Goal: Book appointment/travel/reservation

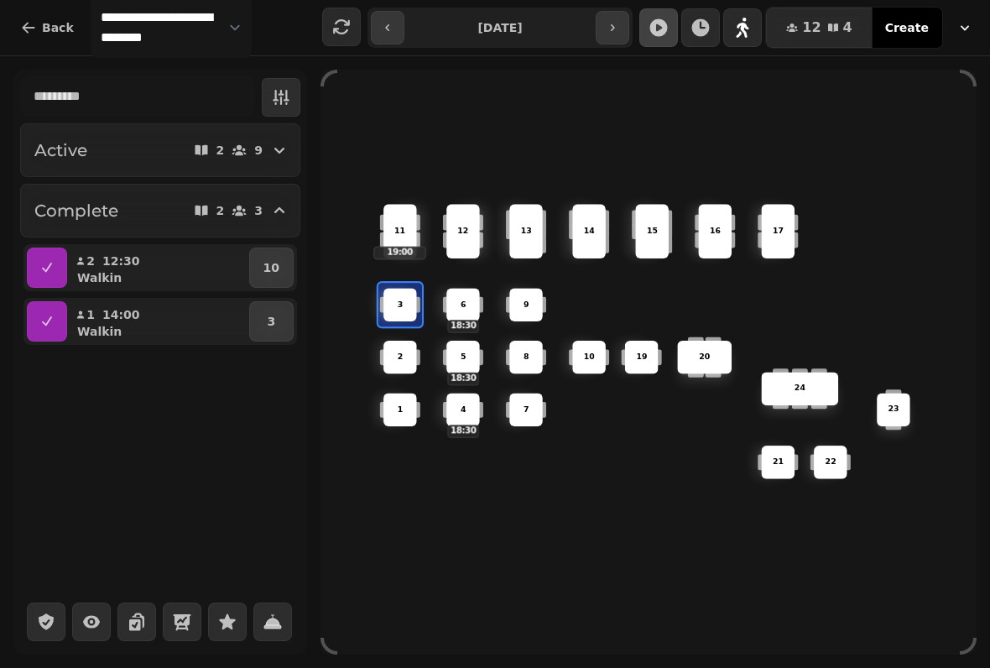
click at [132, 455] on div "Active 2 9 Complete 2 3 2 12:30 Walkin 10 1 14:00 Walkin 3" at bounding box center [160, 362] width 294 height 585
click at [249, 149] on div "9" at bounding box center [247, 150] width 32 height 17
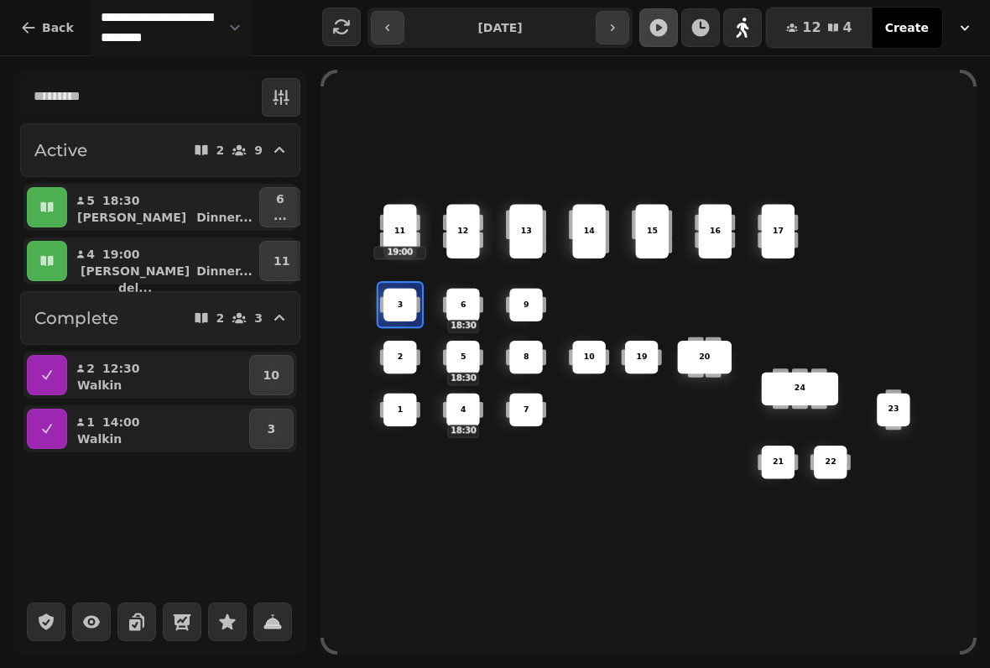
click at [629, 39] on button "button" at bounding box center [612, 28] width 34 height 34
type input "**********"
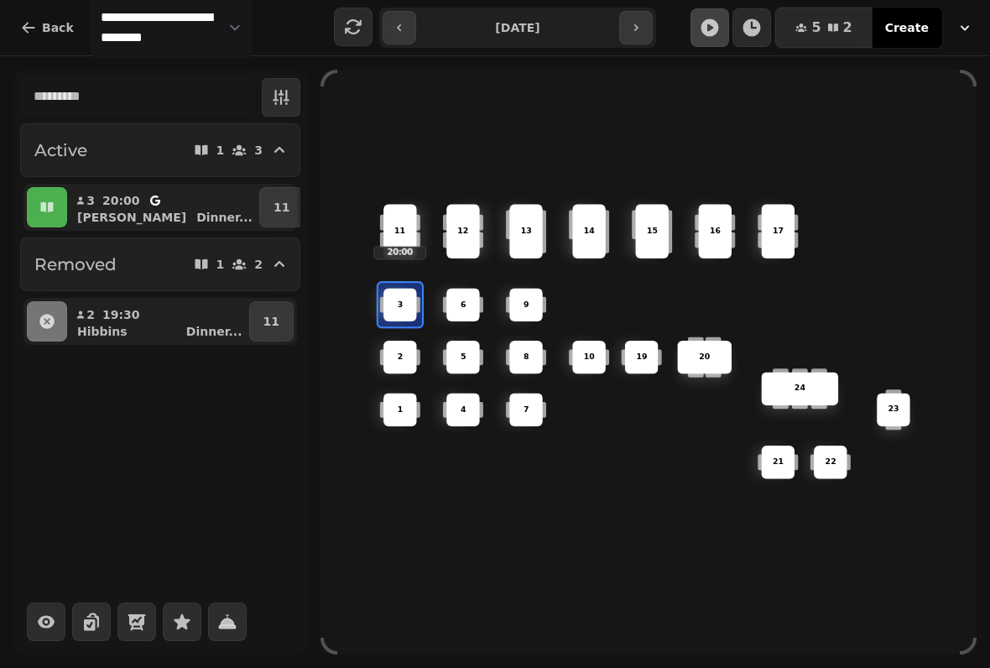
click at [150, 204] on icon "button" at bounding box center [155, 200] width 10 height 13
select select "**********"
select select "*"
select select "****"
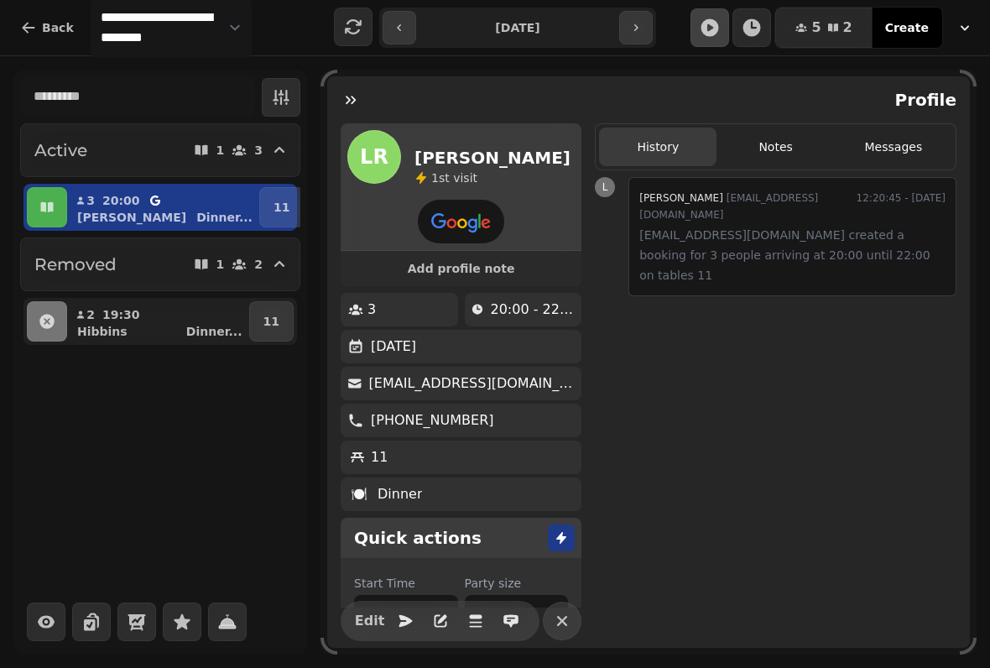
click at [153, 216] on div "[PERSON_NAME] ..." at bounding box center [170, 217] width 172 height 17
click at [209, 247] on button "Removed 1 2" at bounding box center [160, 264] width 280 height 54
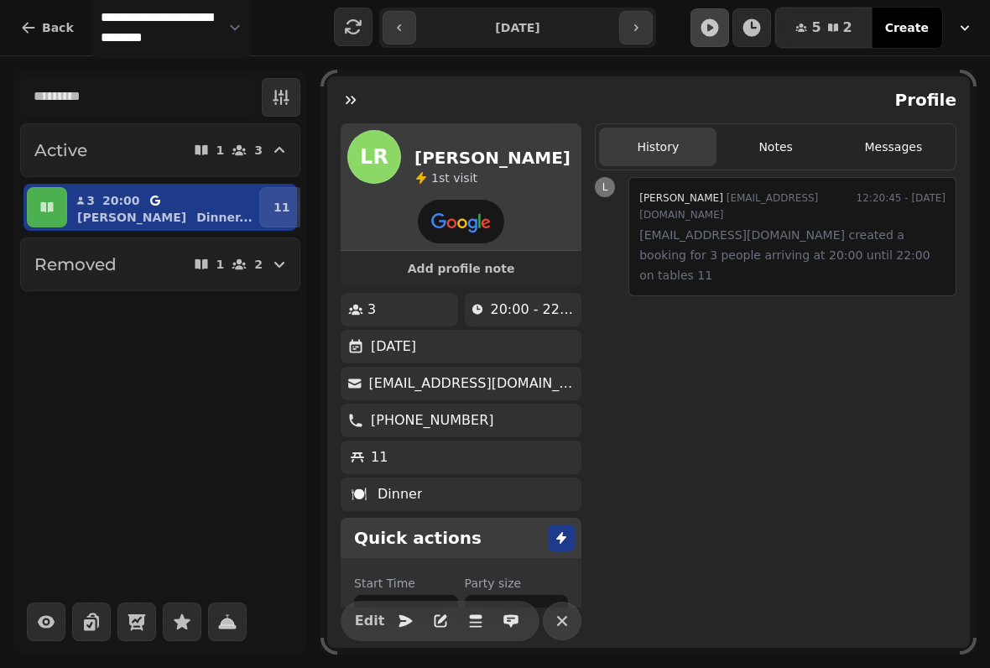
click at [196, 209] on p "Dinner ..." at bounding box center [224, 217] width 56 height 17
click at [337, 80] on div "Profile" at bounding box center [648, 99] width 642 height 47
click at [367, 96] on button "button" at bounding box center [351, 100] width 34 height 34
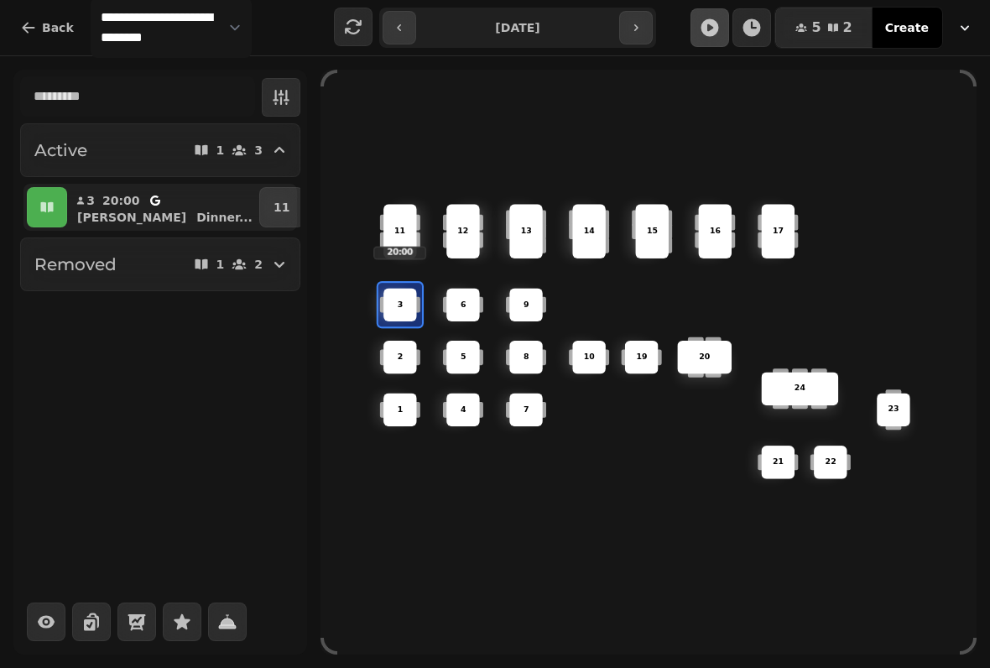
click at [640, 35] on button "button" at bounding box center [636, 28] width 34 height 34
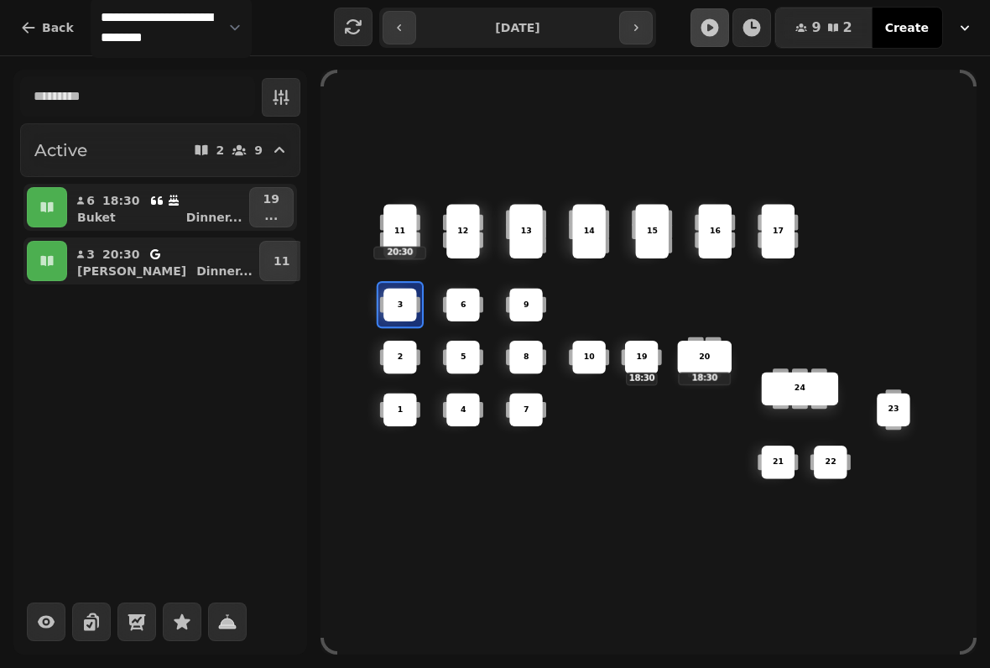
click at [626, 30] on button "button" at bounding box center [636, 28] width 34 height 34
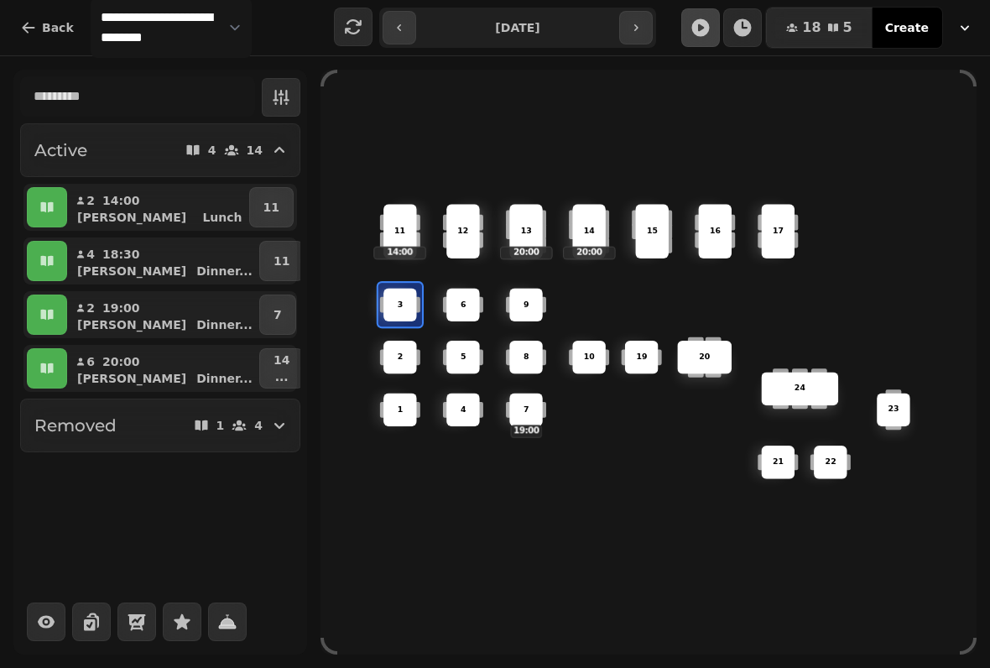
click at [632, 27] on icon "button" at bounding box center [635, 27] width 13 height 13
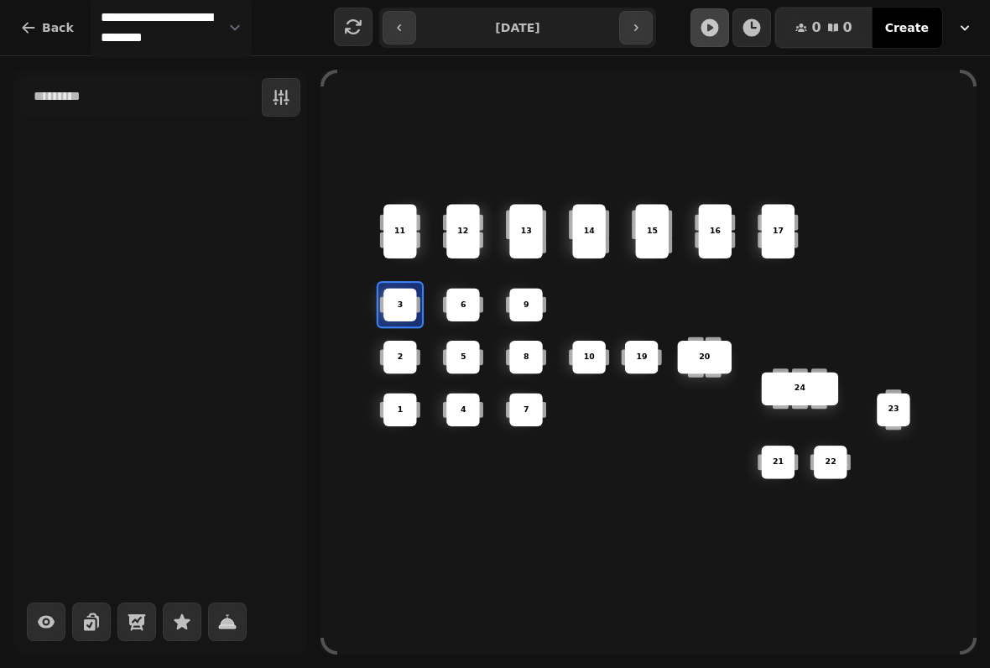
click at [630, 29] on icon "button" at bounding box center [635, 27] width 13 height 13
click at [642, 27] on icon "button" at bounding box center [635, 27] width 13 height 13
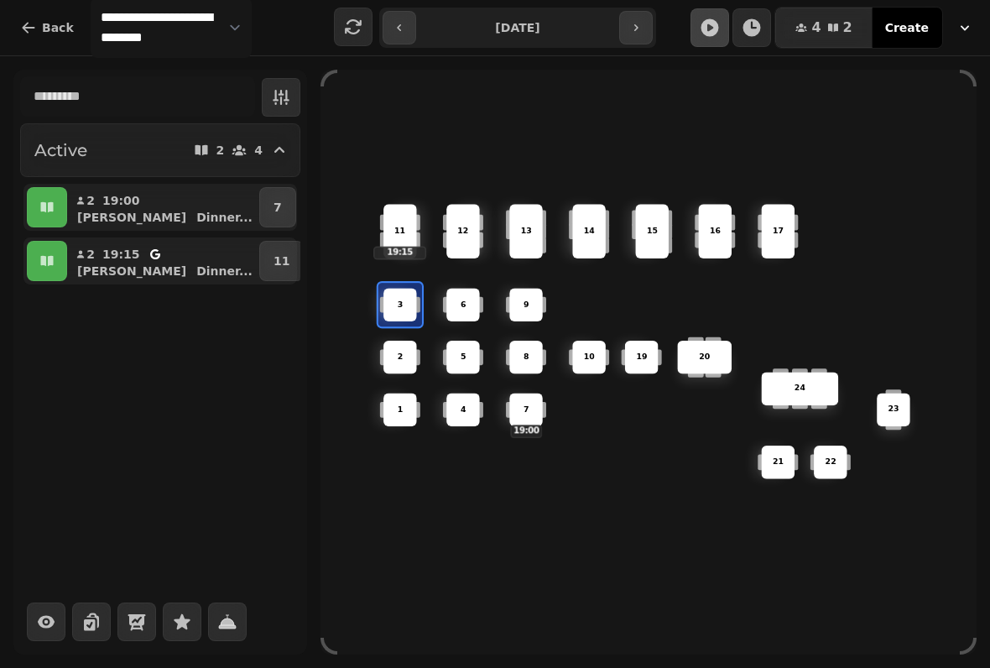
click at [641, 18] on button "button" at bounding box center [636, 28] width 34 height 34
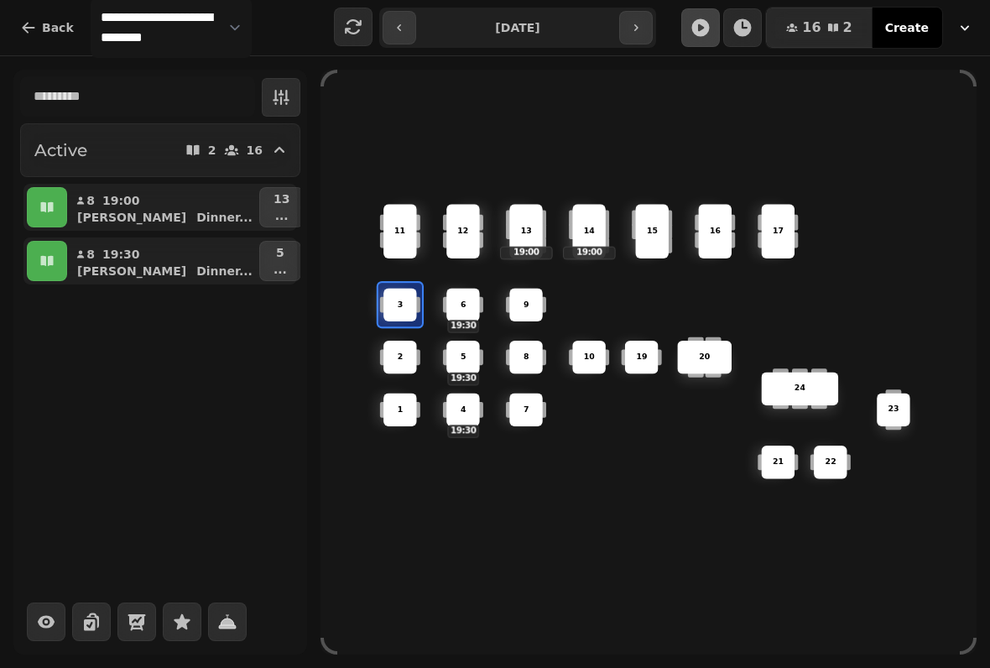
click at [633, 33] on icon "button" at bounding box center [635, 27] width 13 height 13
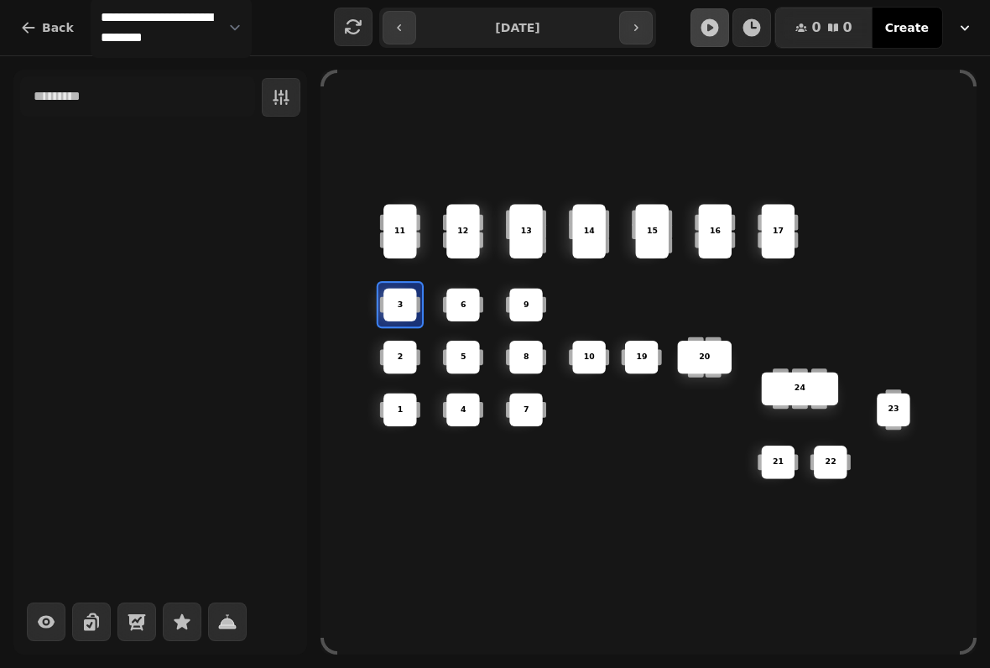
click at [632, 39] on button "button" at bounding box center [636, 28] width 34 height 34
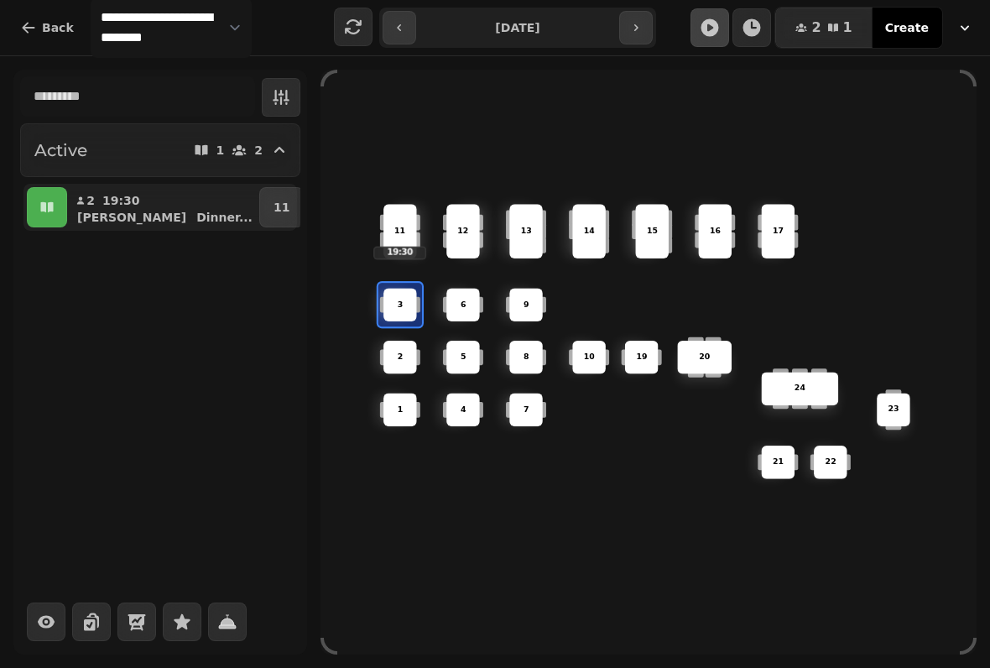
click at [613, 31] on input "**********" at bounding box center [517, 27] width 196 height 27
click at [643, 39] on button "button" at bounding box center [636, 28] width 34 height 34
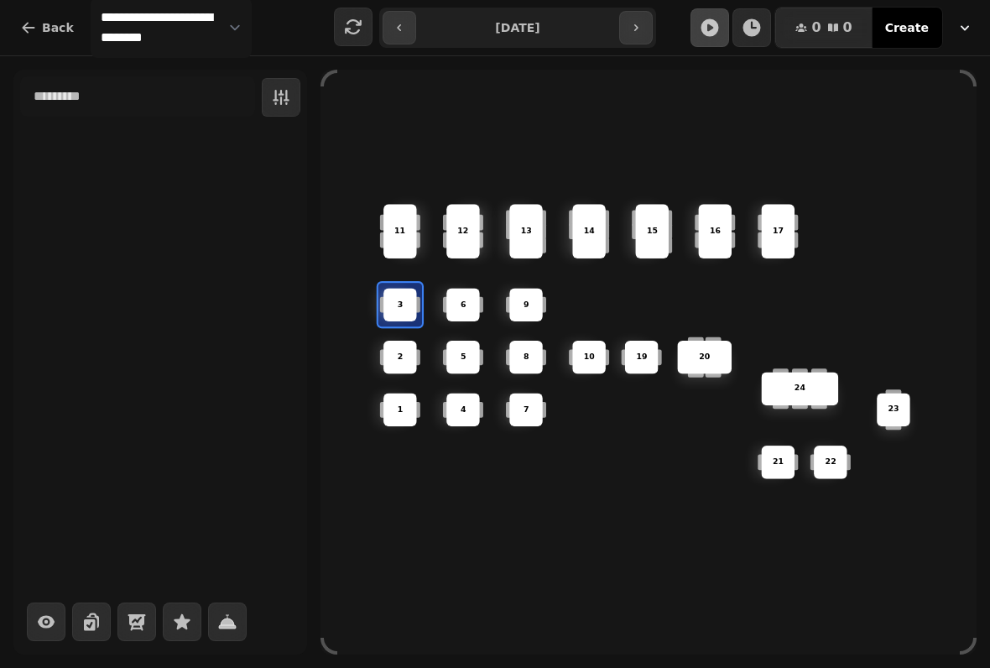
click at [622, 31] on button "button" at bounding box center [636, 28] width 34 height 34
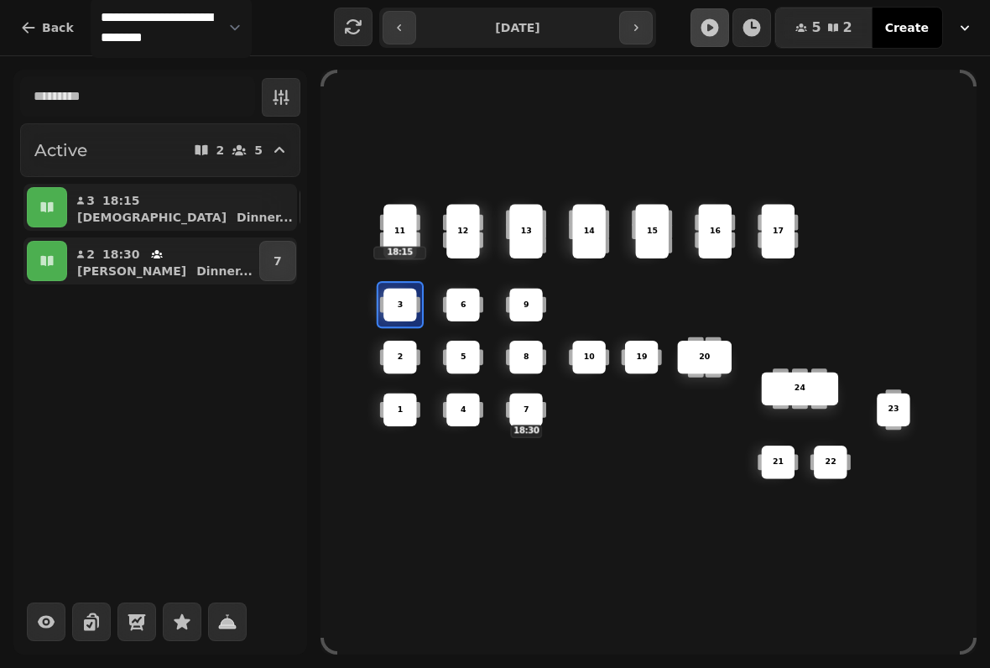
click at [639, 26] on icon "button" at bounding box center [635, 27] width 13 height 13
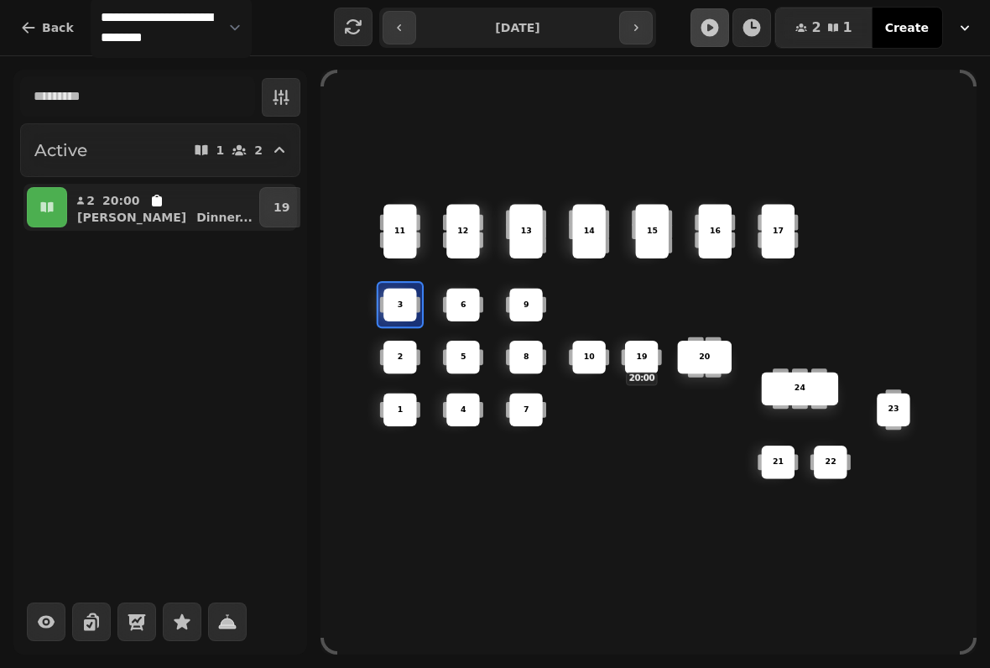
click at [350, 29] on icon "button" at bounding box center [353, 27] width 20 height 20
click at [412, 29] on button "button" at bounding box center [399, 28] width 34 height 34
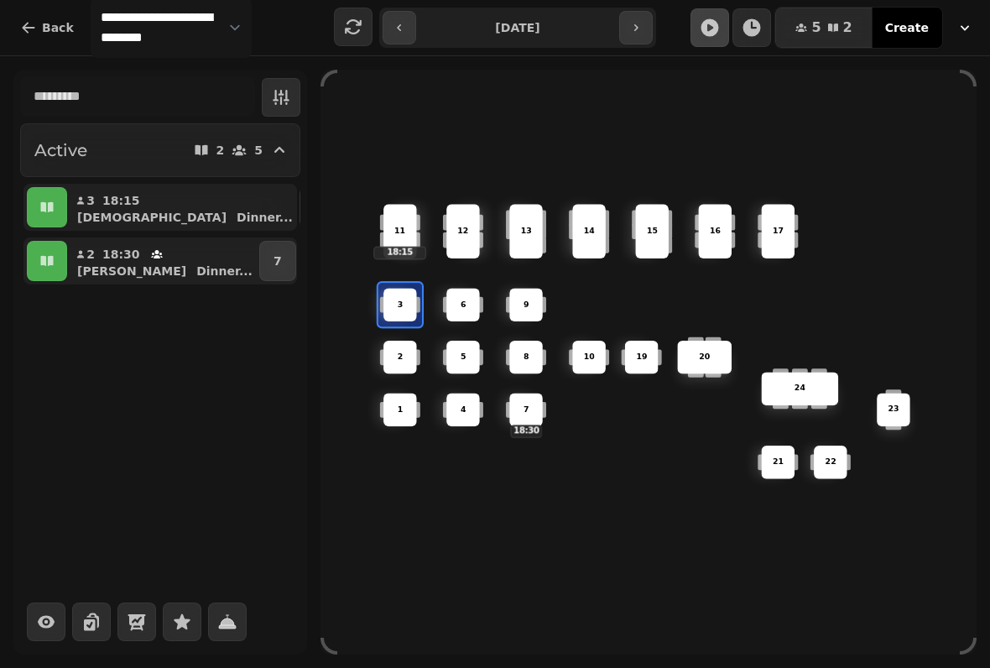
click at [406, 43] on button "button" at bounding box center [399, 28] width 34 height 34
click at [388, 31] on button "button" at bounding box center [399, 28] width 34 height 34
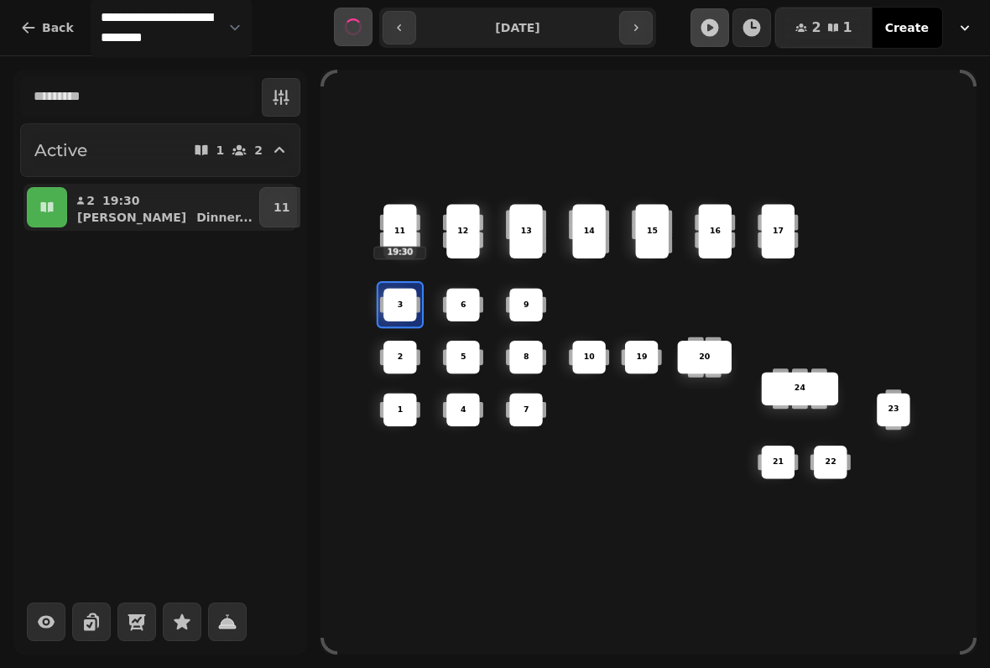
click at [395, 24] on icon "button" at bounding box center [399, 27] width 13 height 13
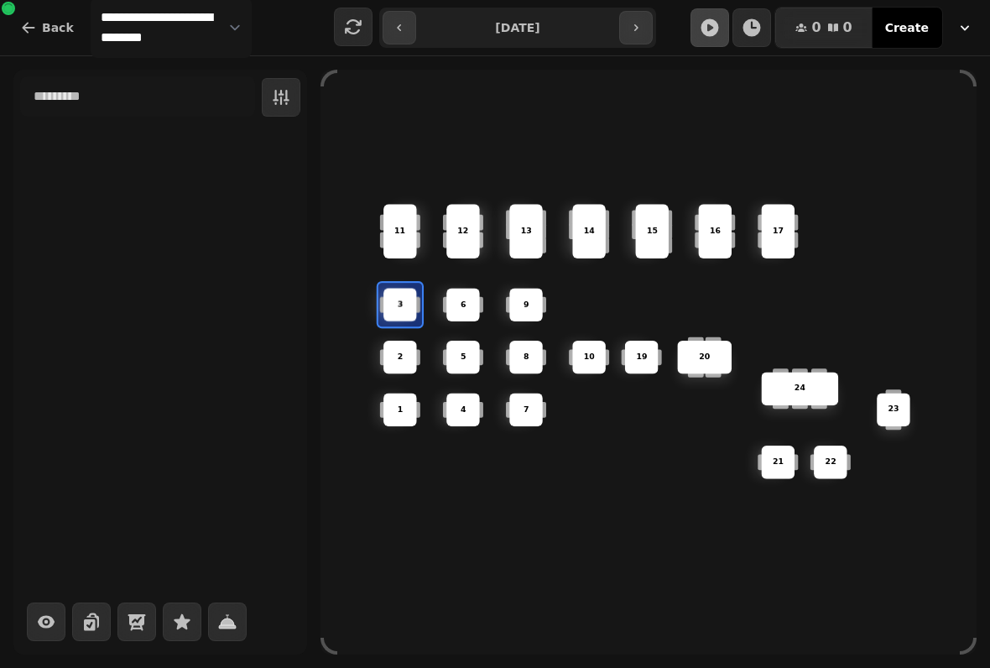
click at [424, 3] on div "**********" at bounding box center [495, 27] width 990 height 55
click at [406, 35] on button "button" at bounding box center [399, 28] width 34 height 34
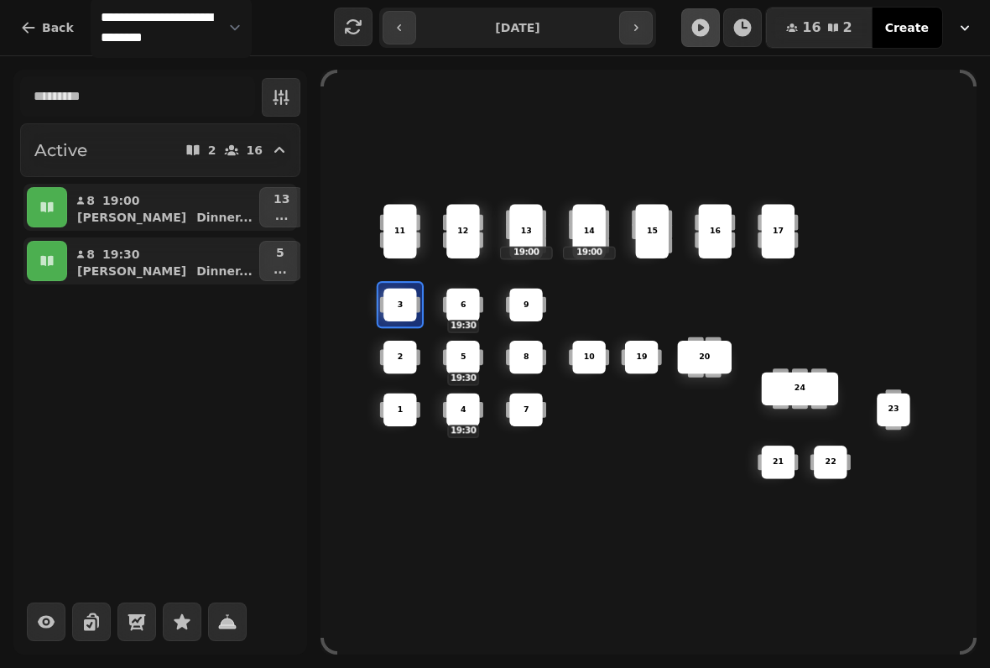
click at [398, 27] on icon "button" at bounding box center [399, 27] width 4 height 7
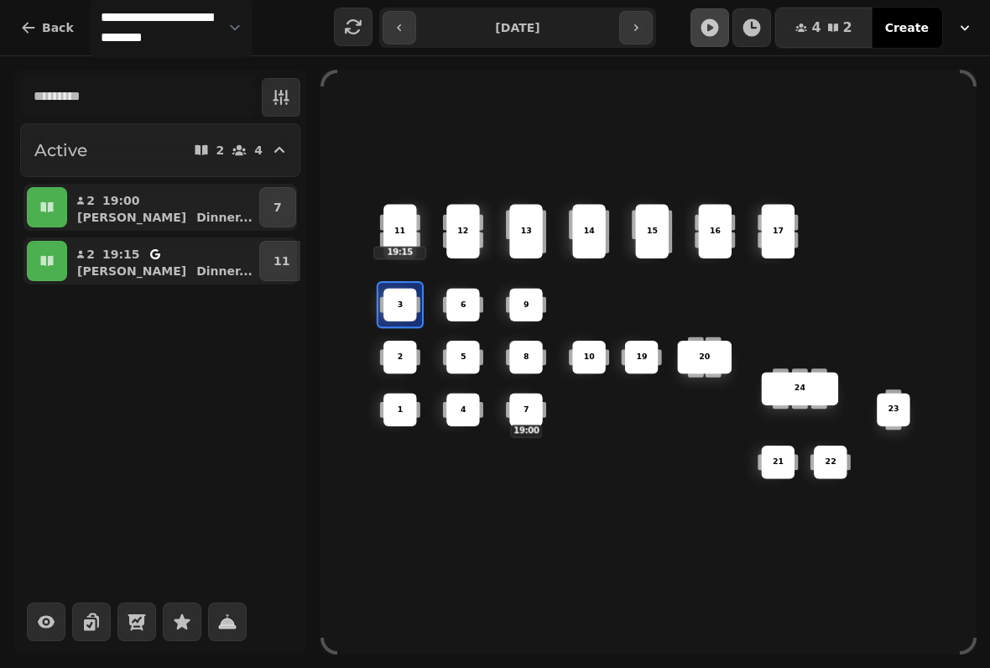
click at [400, 23] on icon "button" at bounding box center [399, 27] width 13 height 13
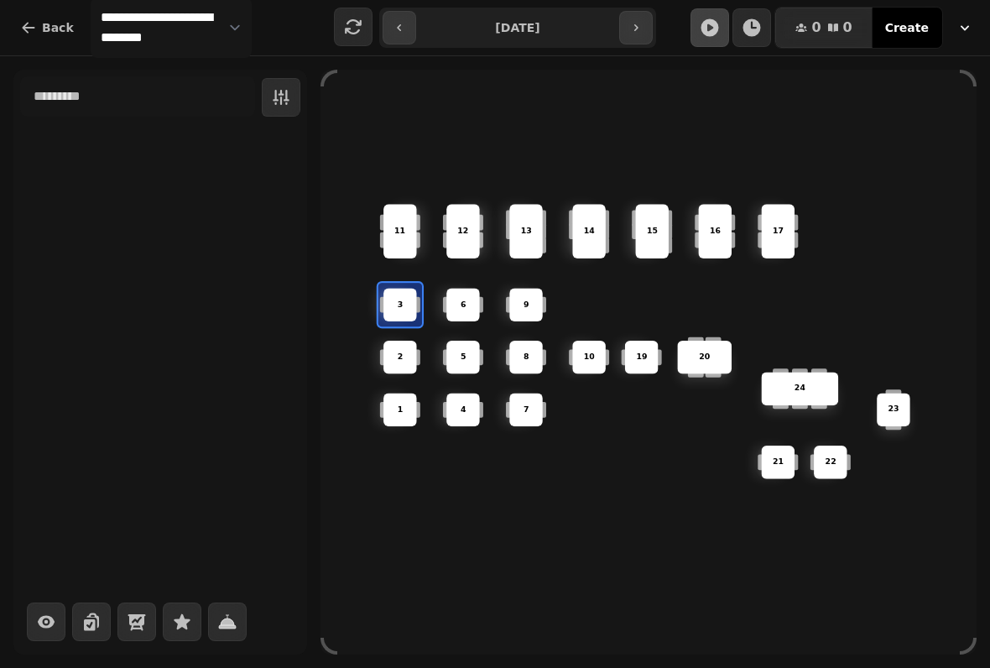
click at [405, 37] on button "button" at bounding box center [399, 28] width 34 height 34
click at [401, 42] on button "button" at bounding box center [399, 28] width 34 height 34
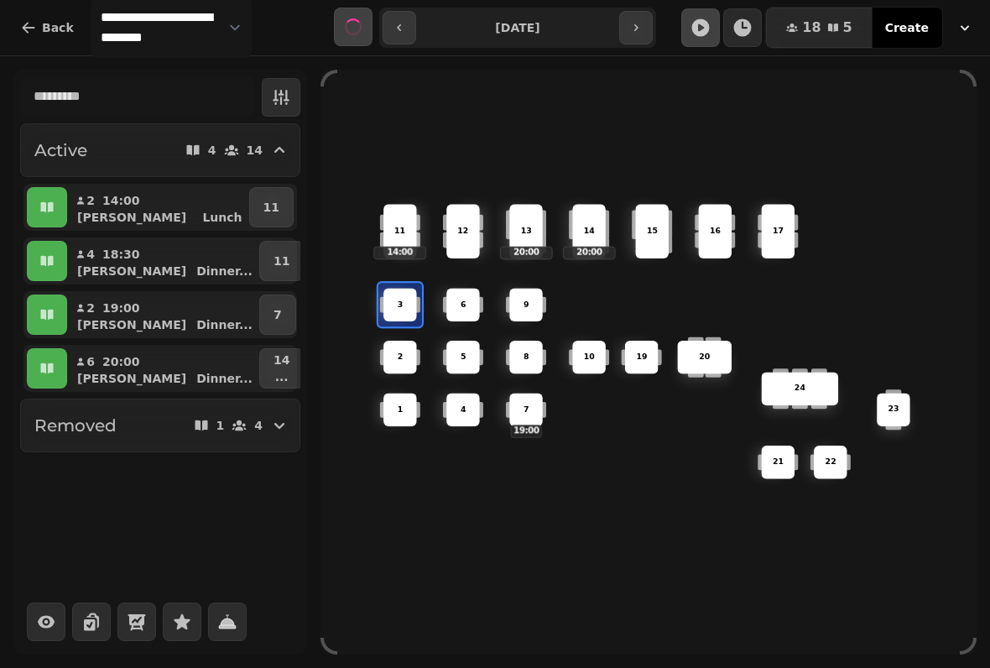
click at [398, 33] on icon "button" at bounding box center [399, 27] width 13 height 13
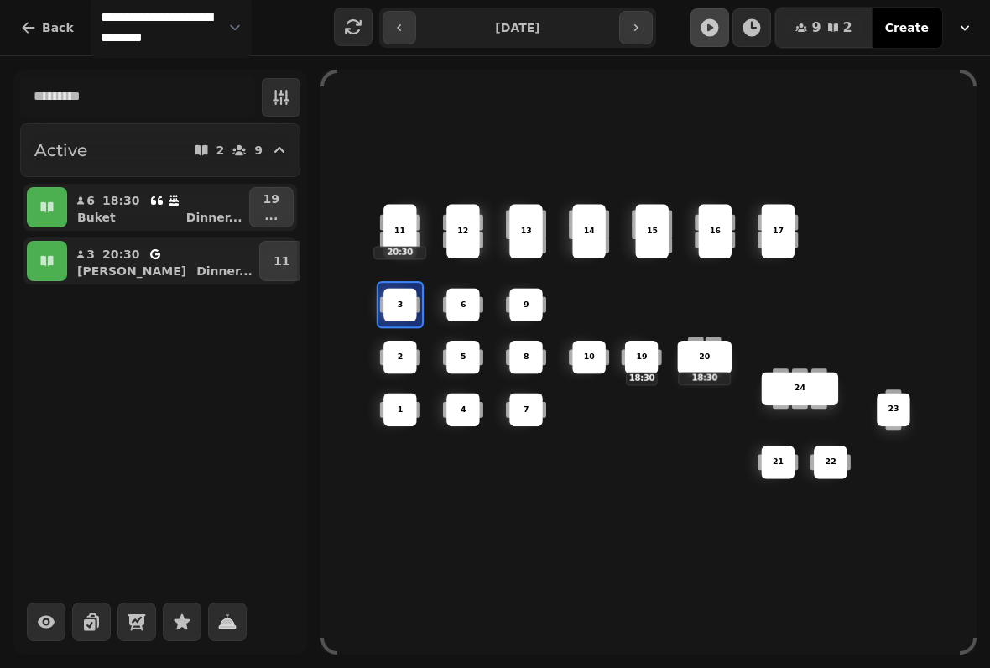
click at [413, 23] on button "button" at bounding box center [399, 28] width 34 height 34
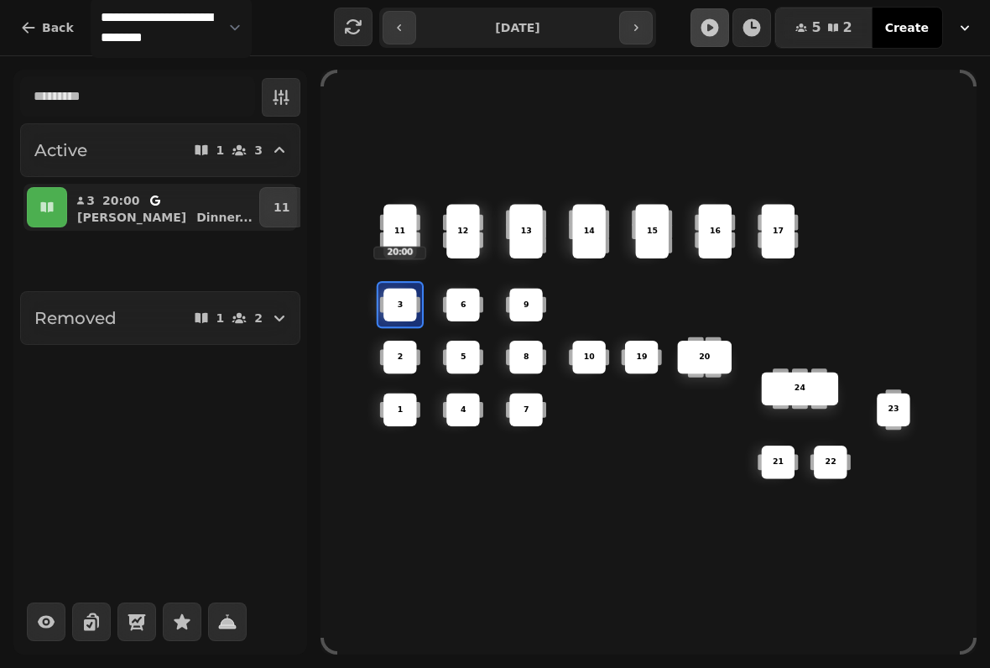
click at [398, 33] on icon "button" at bounding box center [399, 27] width 13 height 13
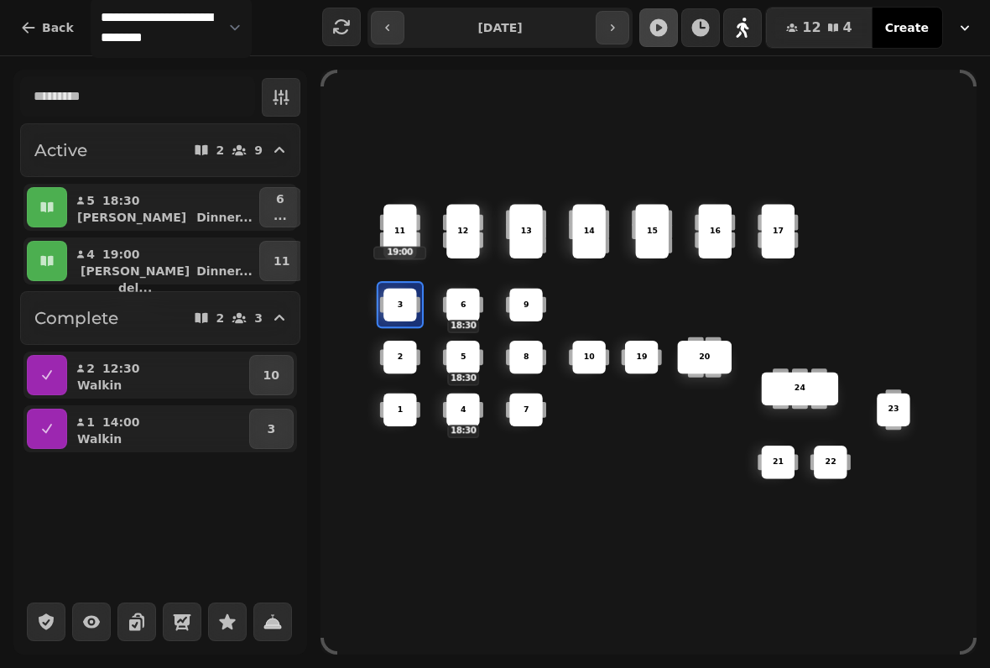
click at [626, 29] on button "button" at bounding box center [612, 28] width 34 height 34
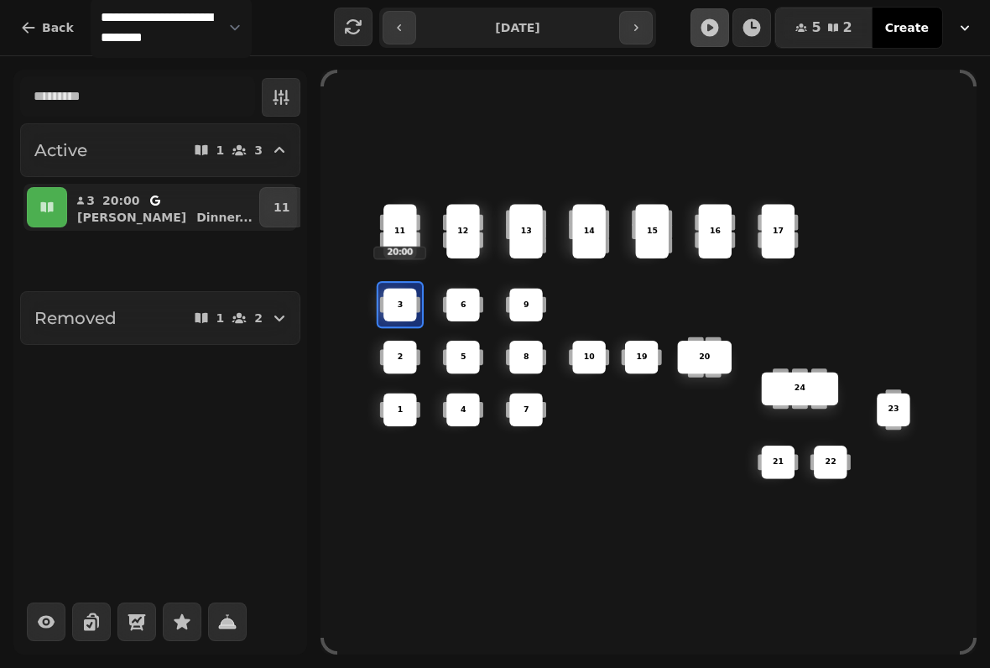
click at [412, 30] on button "button" at bounding box center [399, 28] width 34 height 34
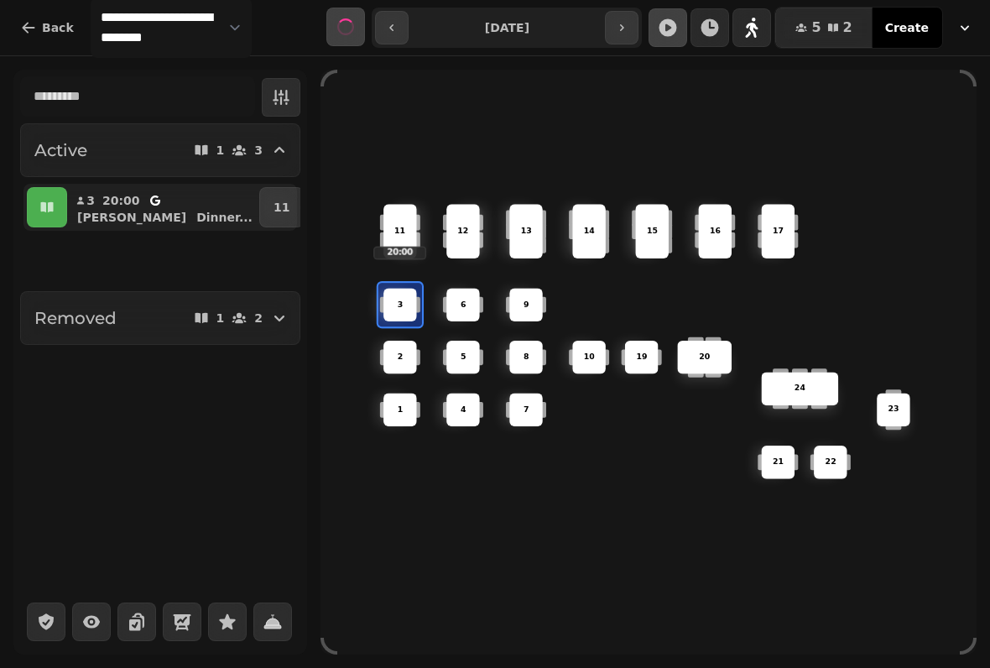
type input "**********"
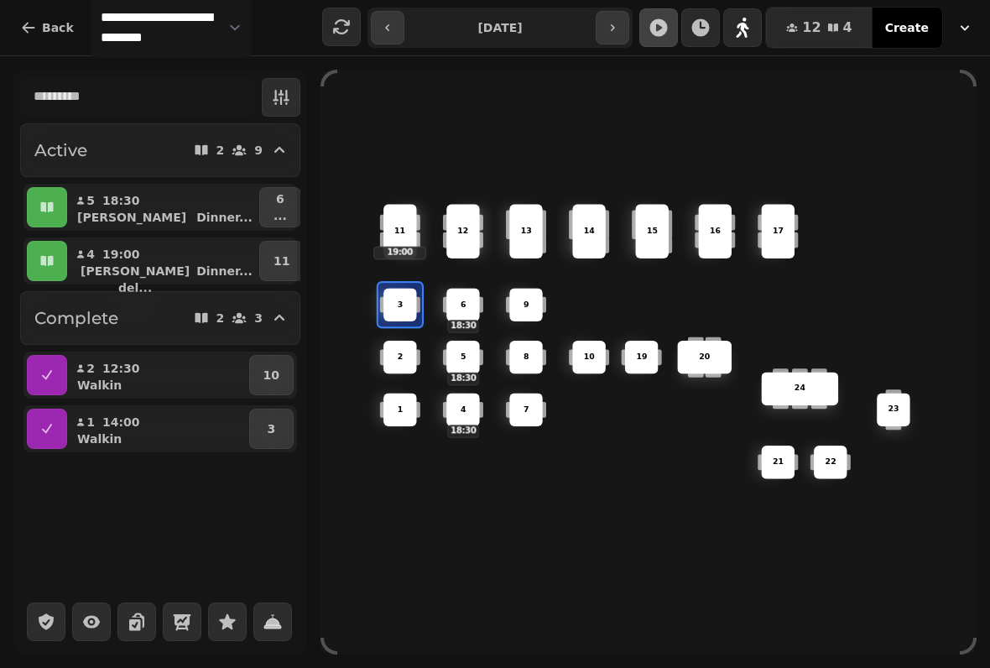
click at [139, 265] on p "[PERSON_NAME] del..." at bounding box center [135, 280] width 116 height 34
select select "**********"
select select "*"
select select "****"
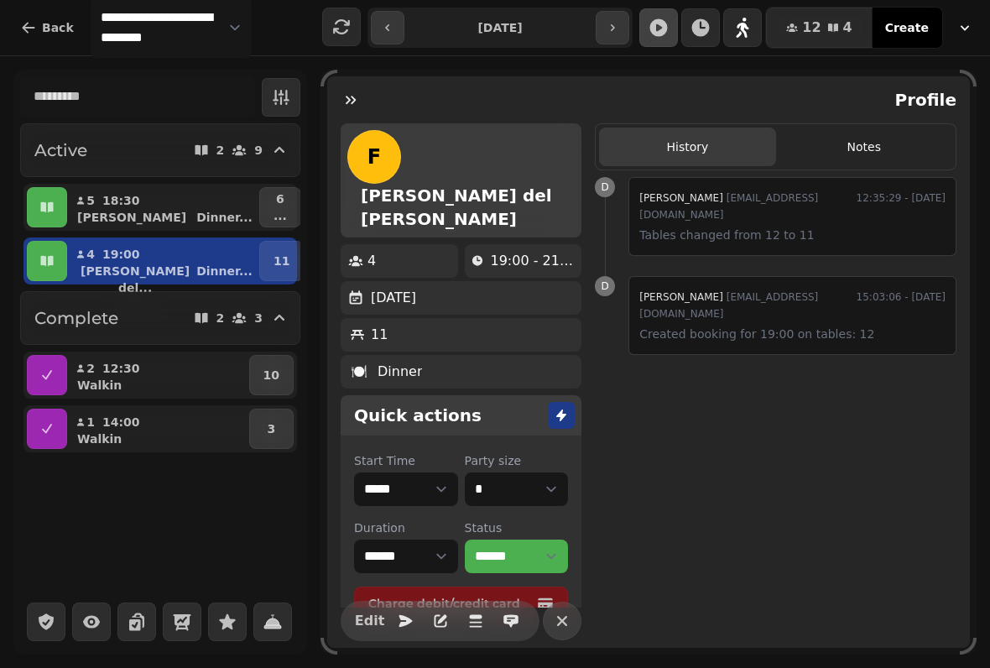
click at [78, 263] on p "[PERSON_NAME] del..." at bounding box center [135, 280] width 116 height 34
click at [56, 257] on button "button" at bounding box center [47, 261] width 40 height 40
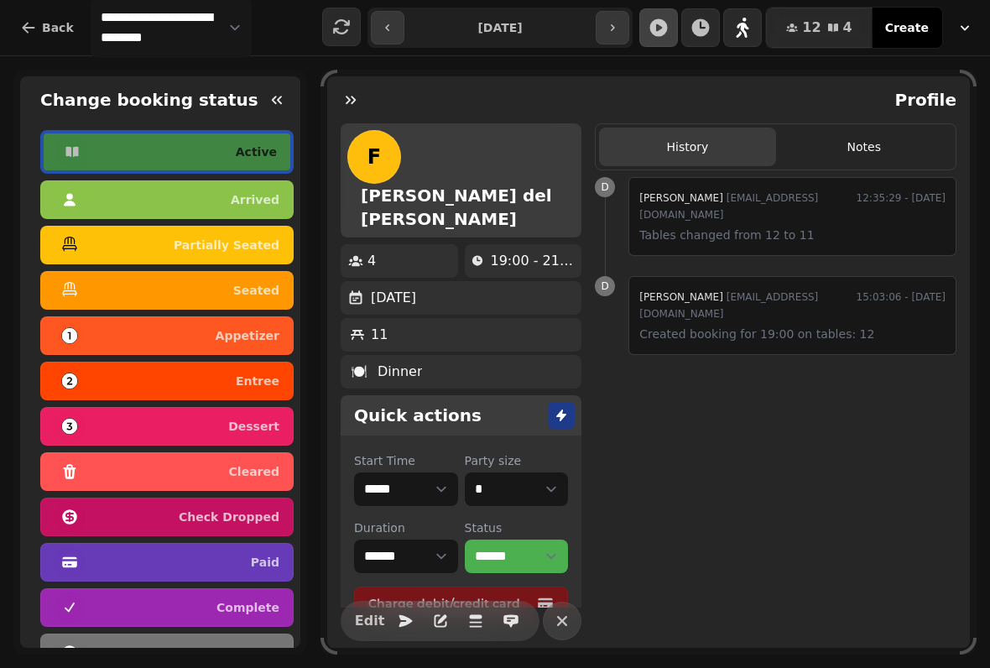
click at [277, 98] on icon "button" at bounding box center [276, 99] width 17 height 17
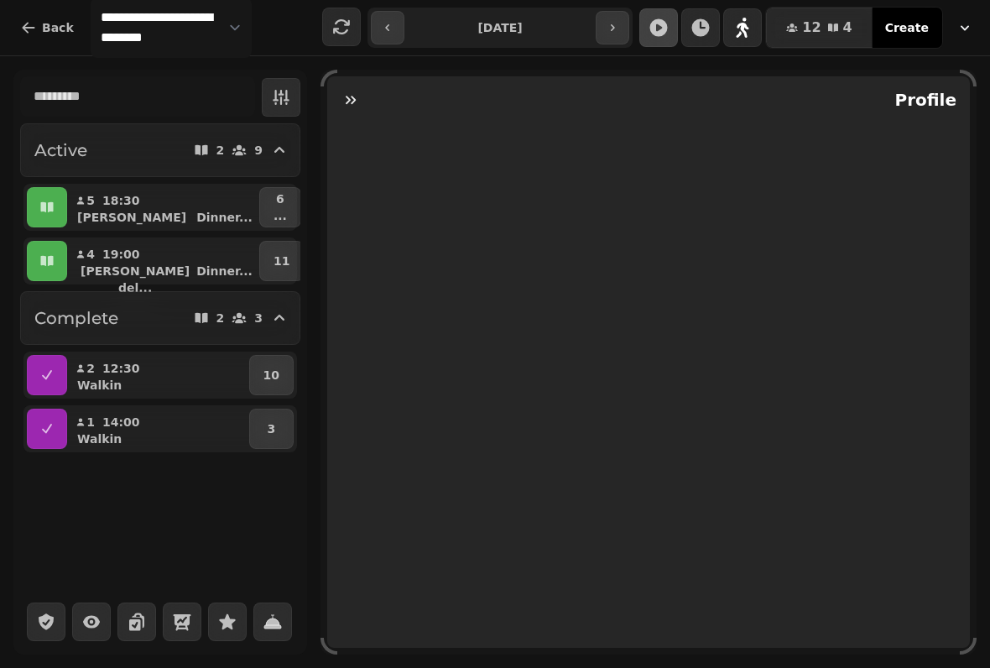
click at [351, 102] on icon "button" at bounding box center [350, 99] width 17 height 17
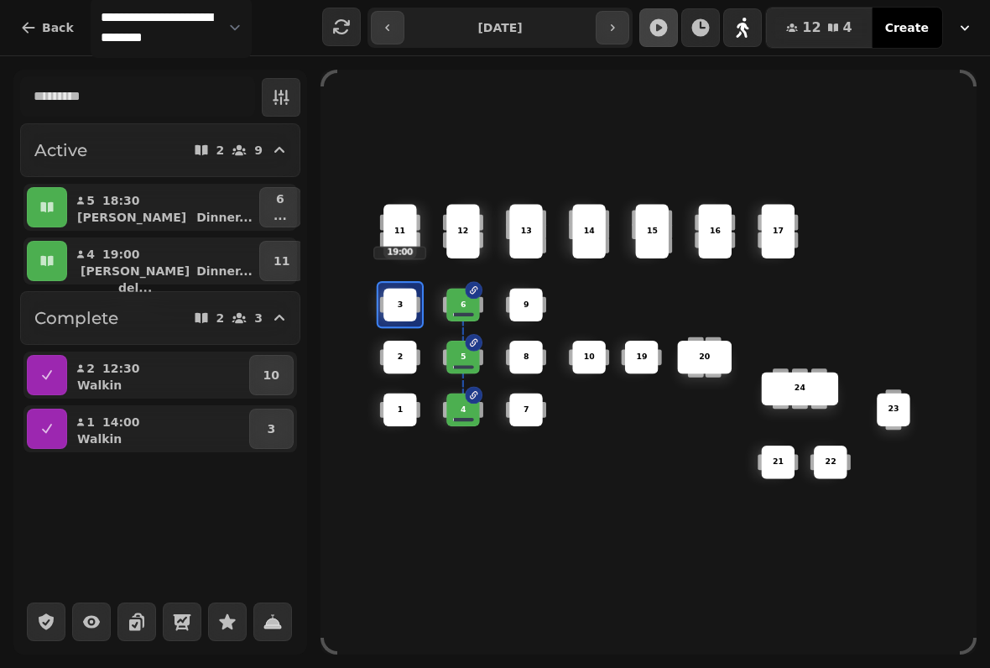
click at [46, 204] on icon "button" at bounding box center [46, 206] width 13 height 10
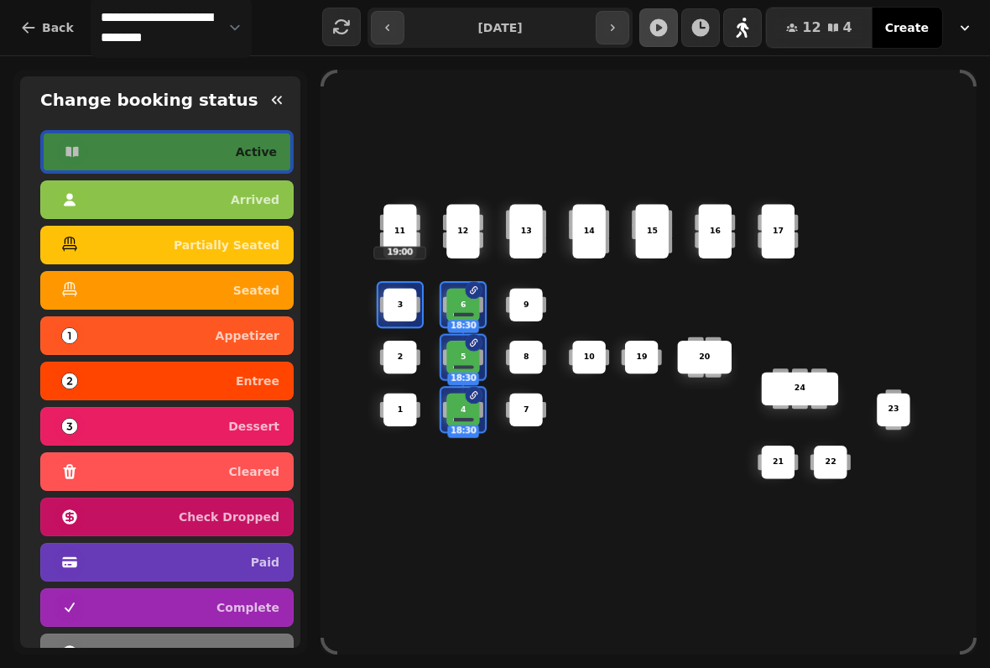
click at [274, 277] on div "seated" at bounding box center [167, 290] width 225 height 27
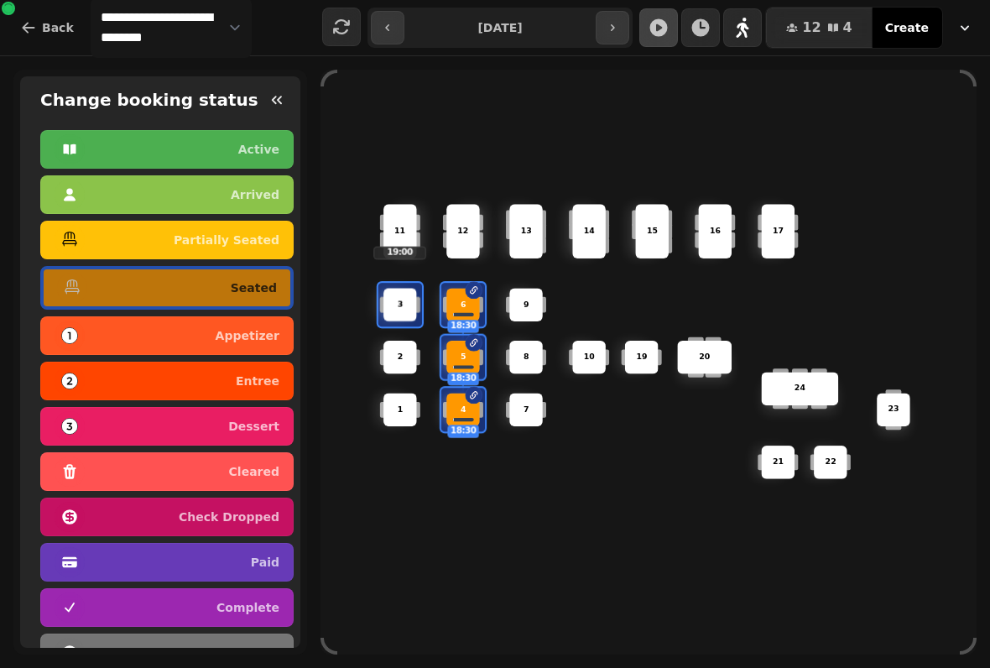
click at [489, 579] on div "6 18:30 14 4 18:30 8 5 18:30 20 24 19 17 9 15 1 21 3 16 22 10 11 19:00 2 7 23 1…" at bounding box center [648, 362] width 656 height 525
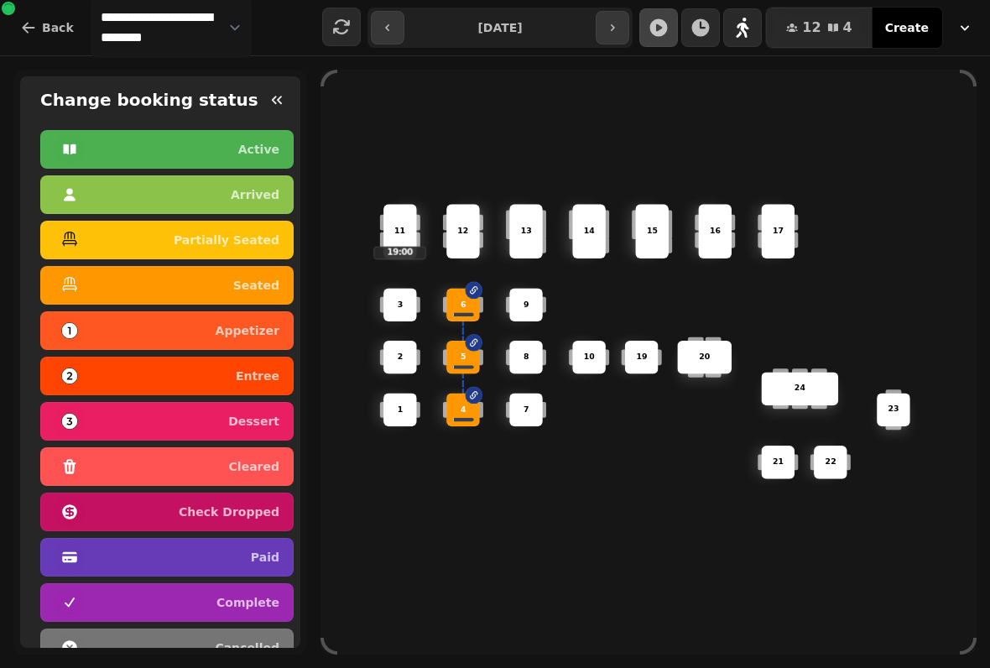
click at [556, 576] on div "6 14 4 8 5 20 24 19 17 9 15 1 21 3 16 22 10 11 19:00 2 7 23 13 12" at bounding box center [648, 362] width 656 height 525
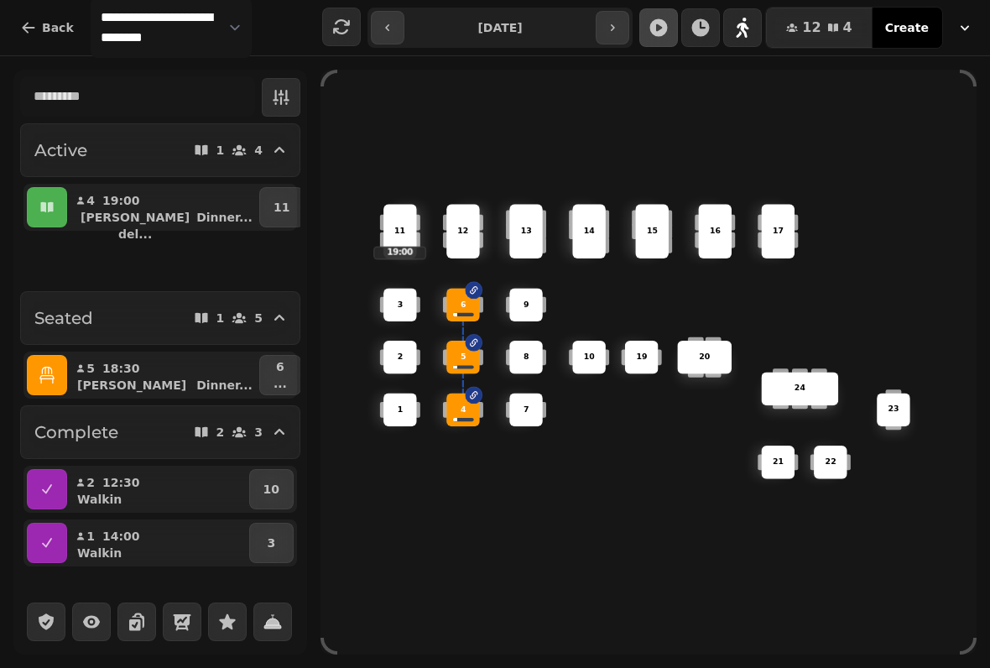
click at [382, 14] on button "button" at bounding box center [388, 28] width 34 height 34
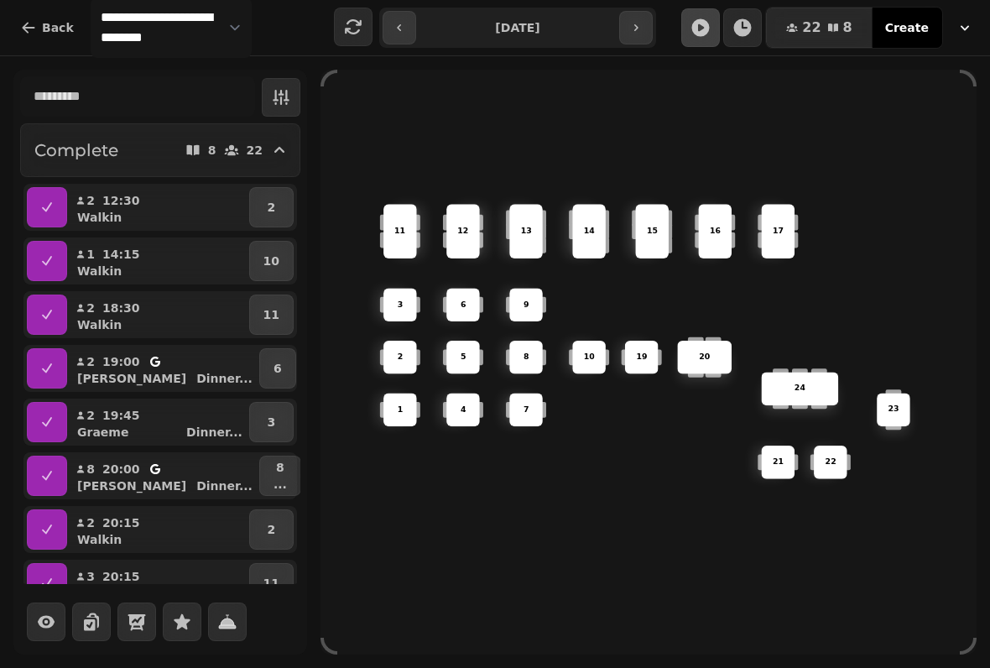
click at [406, 29] on button "button" at bounding box center [399, 28] width 34 height 34
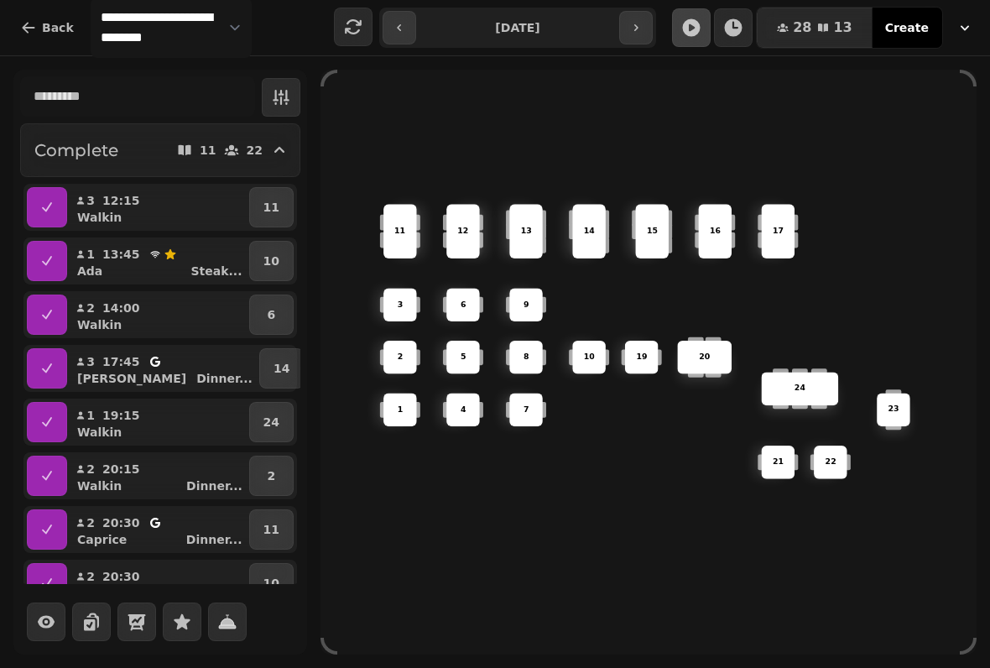
click at [404, 29] on icon "button" at bounding box center [399, 27] width 13 height 13
click at [413, 23] on button "button" at bounding box center [399, 28] width 34 height 34
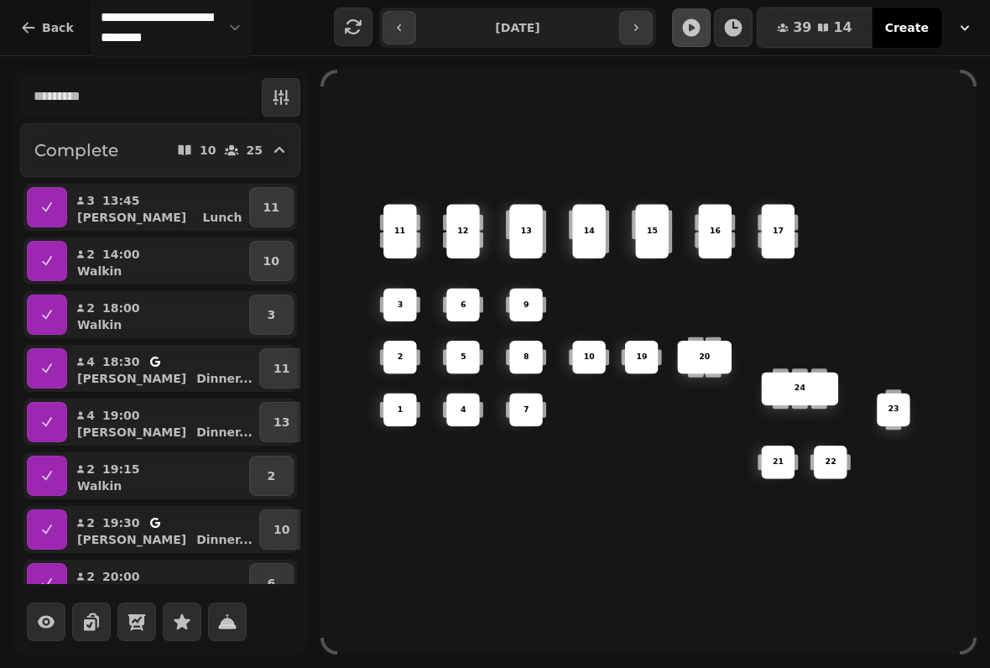
click at [645, 29] on button "button" at bounding box center [636, 28] width 34 height 34
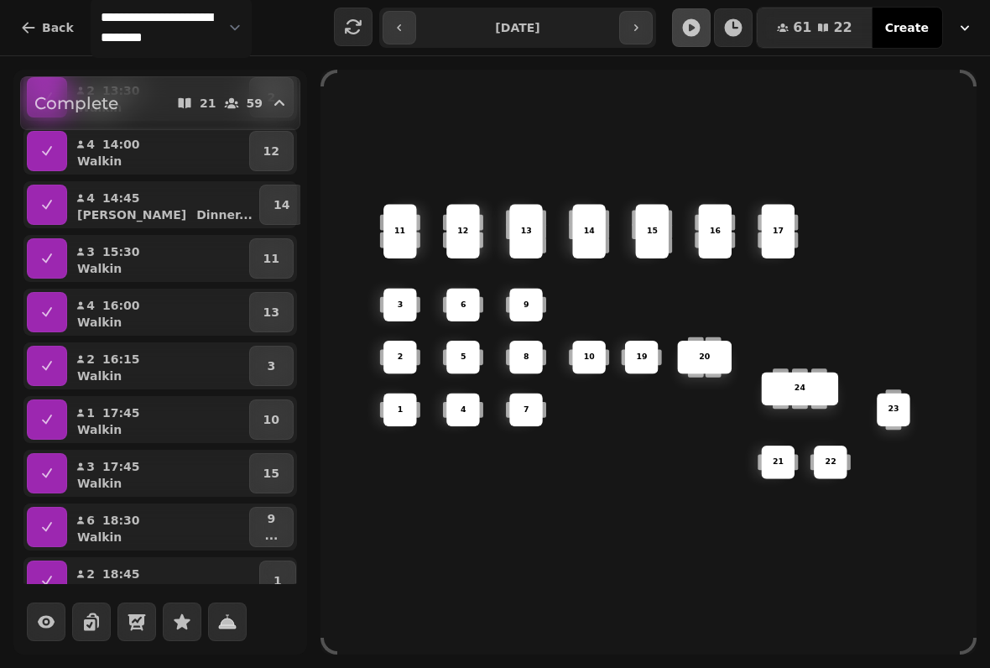
scroll to position [325, 0]
click at [411, 42] on button "button" at bounding box center [399, 28] width 34 height 34
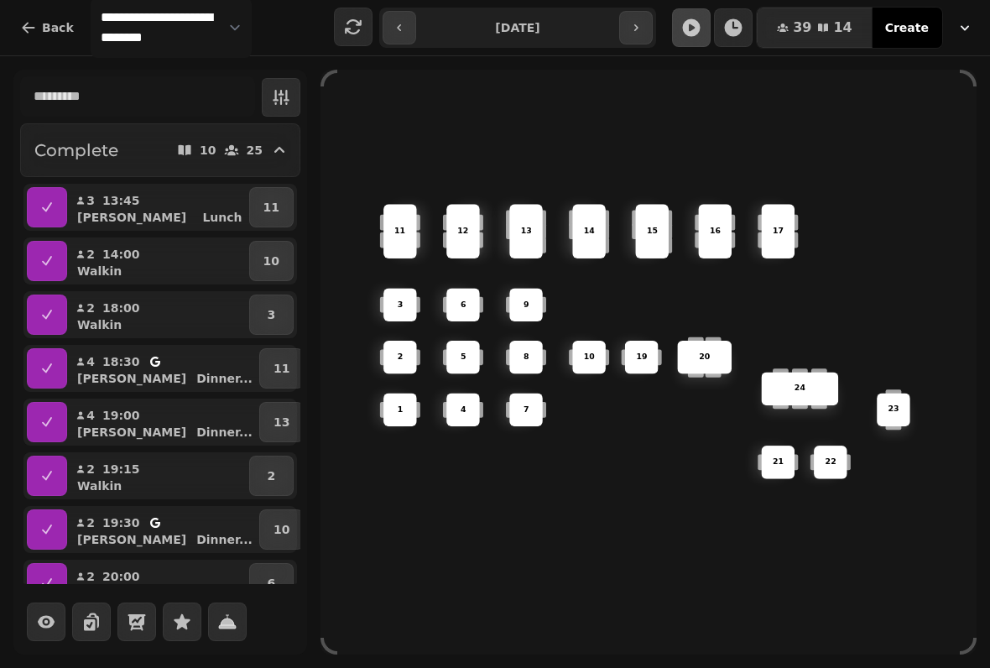
click at [405, 23] on icon "button" at bounding box center [399, 27] width 13 height 13
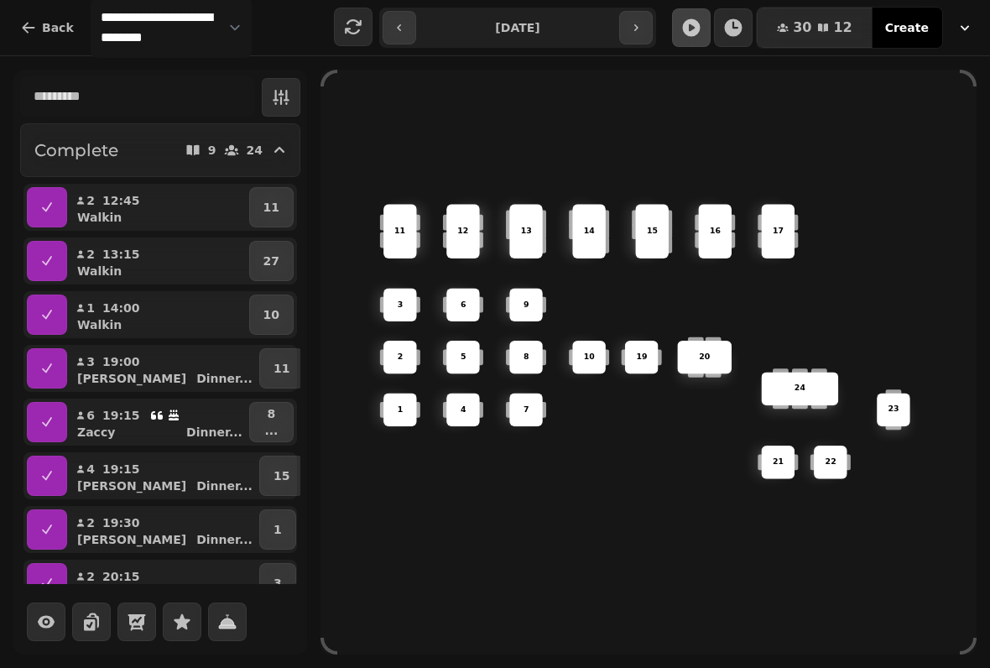
click at [396, 29] on icon "button" at bounding box center [399, 27] width 13 height 13
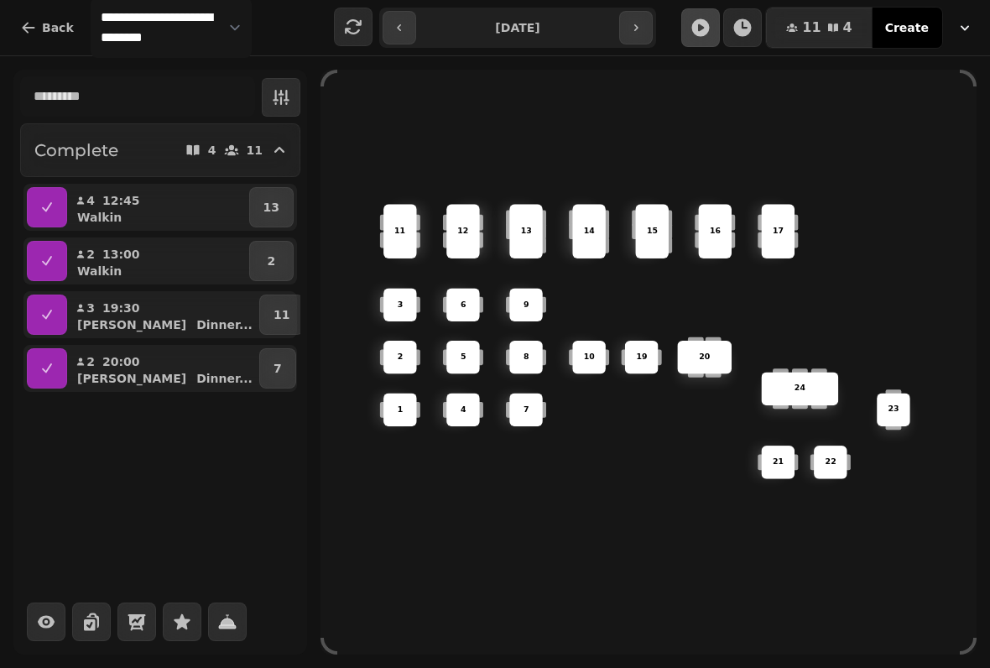
click at [409, 25] on button "button" at bounding box center [399, 28] width 34 height 34
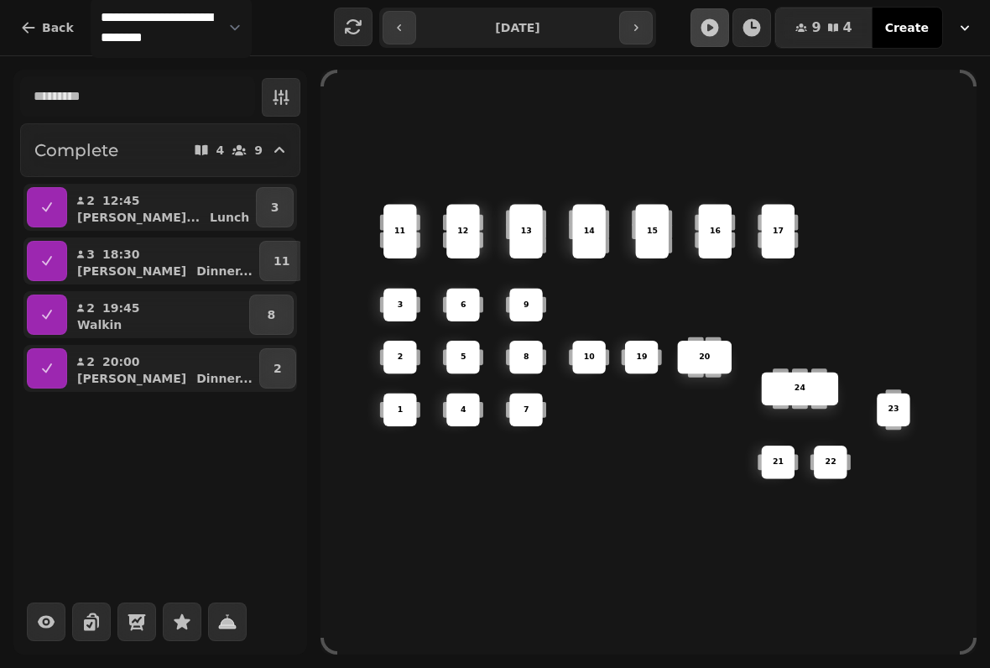
click at [404, 41] on button "button" at bounding box center [399, 28] width 34 height 34
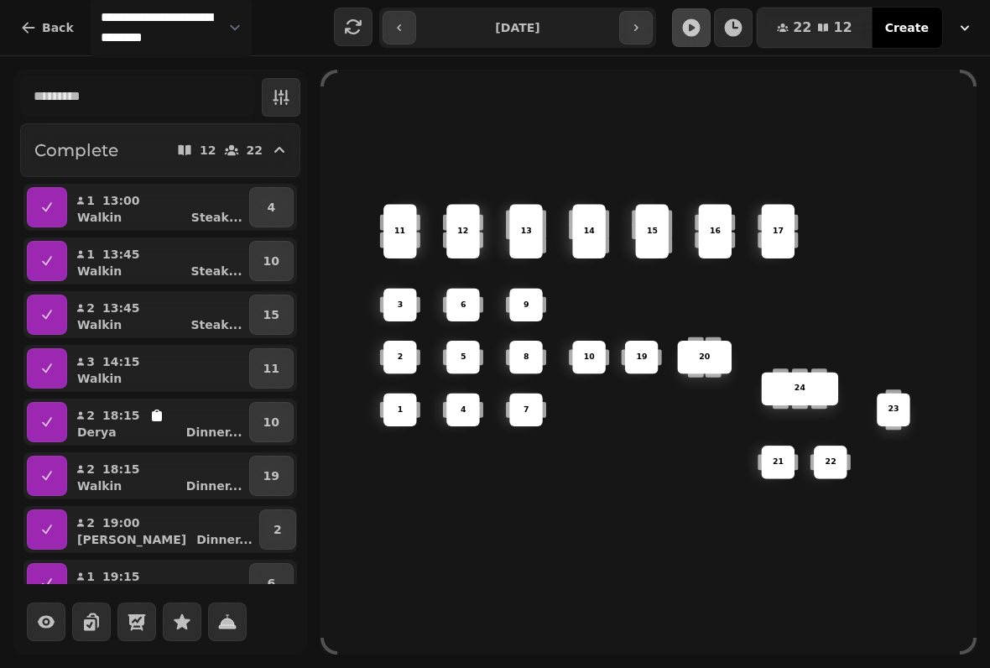
click at [398, 38] on button "button" at bounding box center [399, 28] width 34 height 34
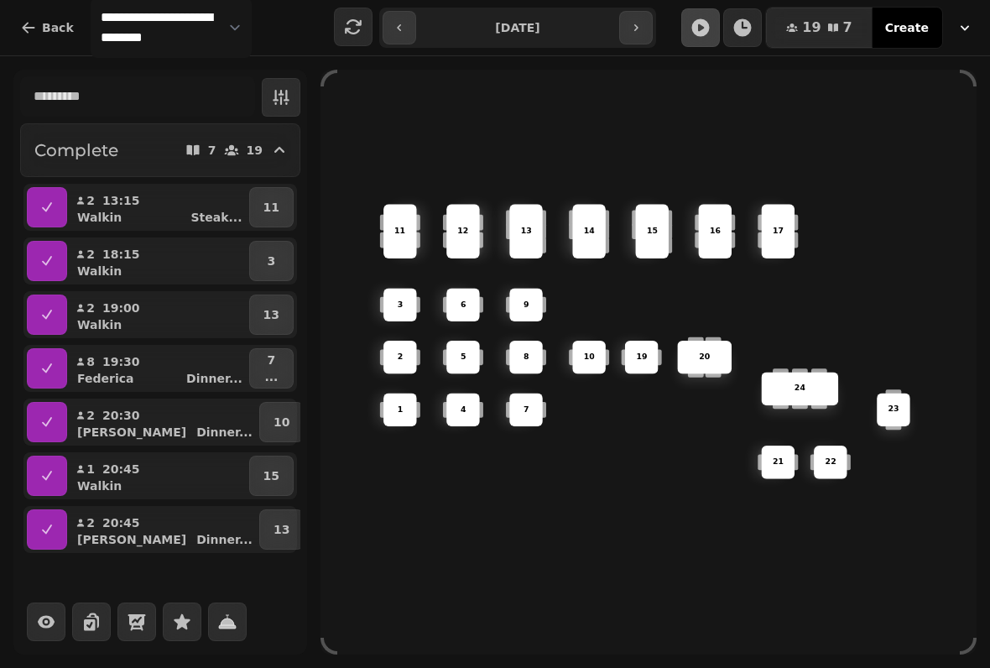
click at [404, 34] on button "button" at bounding box center [399, 28] width 34 height 34
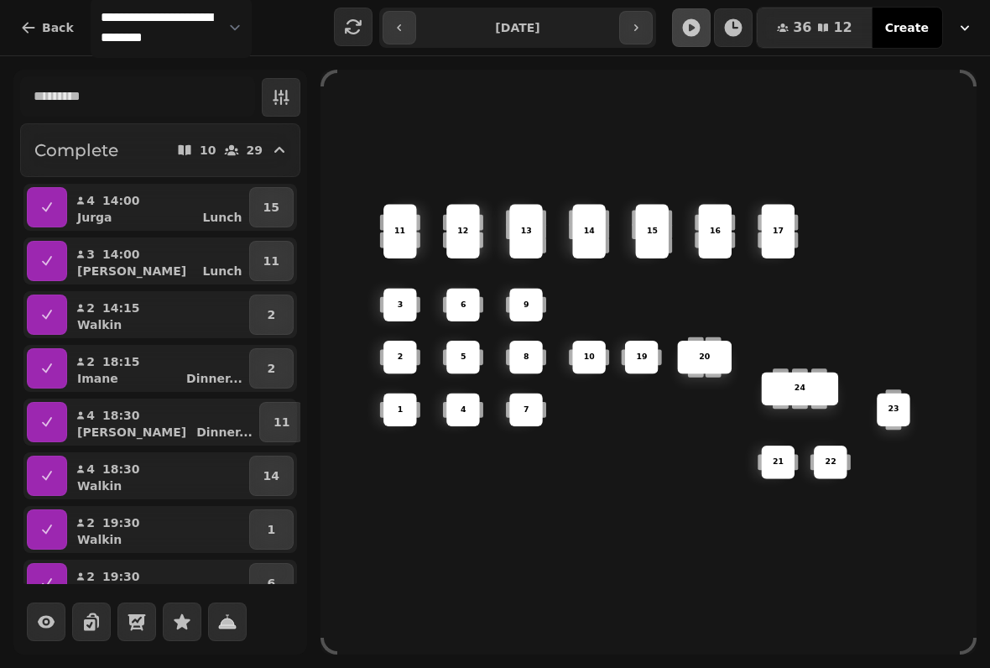
click at [645, 27] on button "button" at bounding box center [636, 28] width 34 height 34
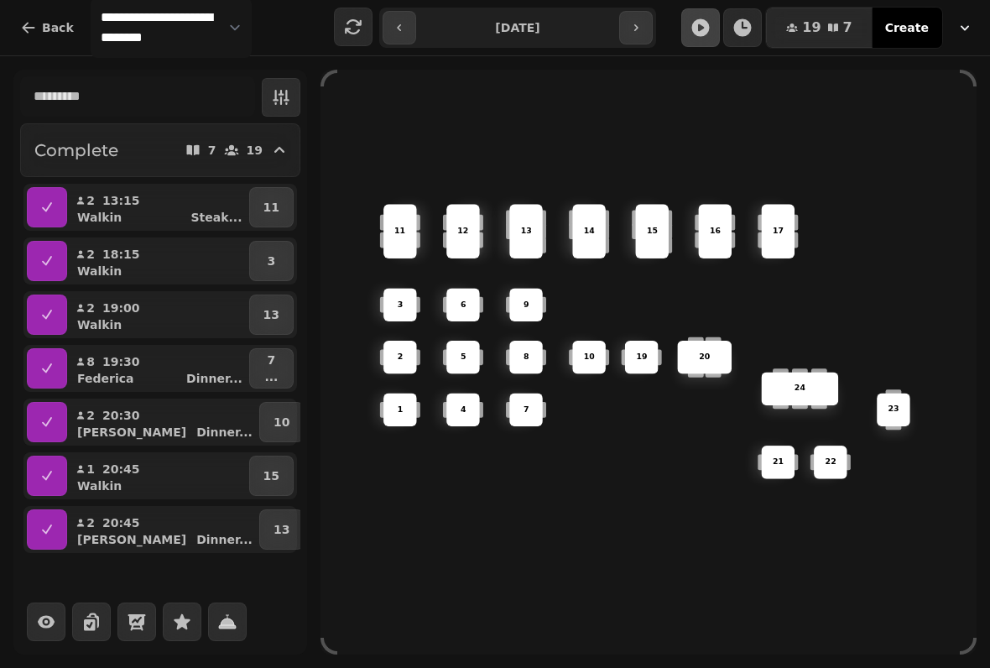
click at [643, 22] on button "button" at bounding box center [636, 28] width 34 height 34
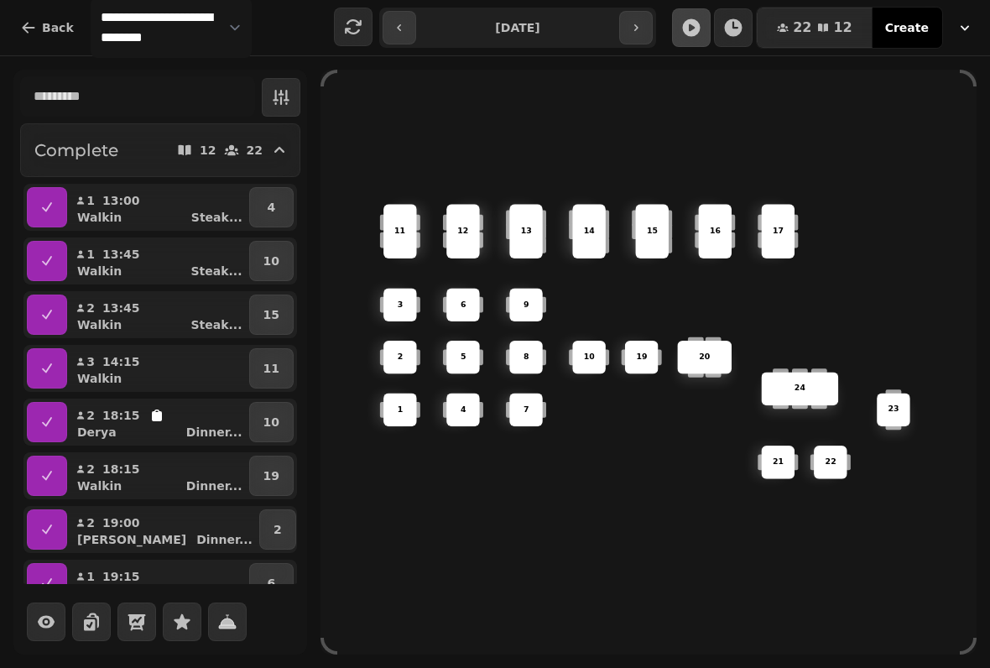
click at [643, 24] on button "button" at bounding box center [636, 28] width 34 height 34
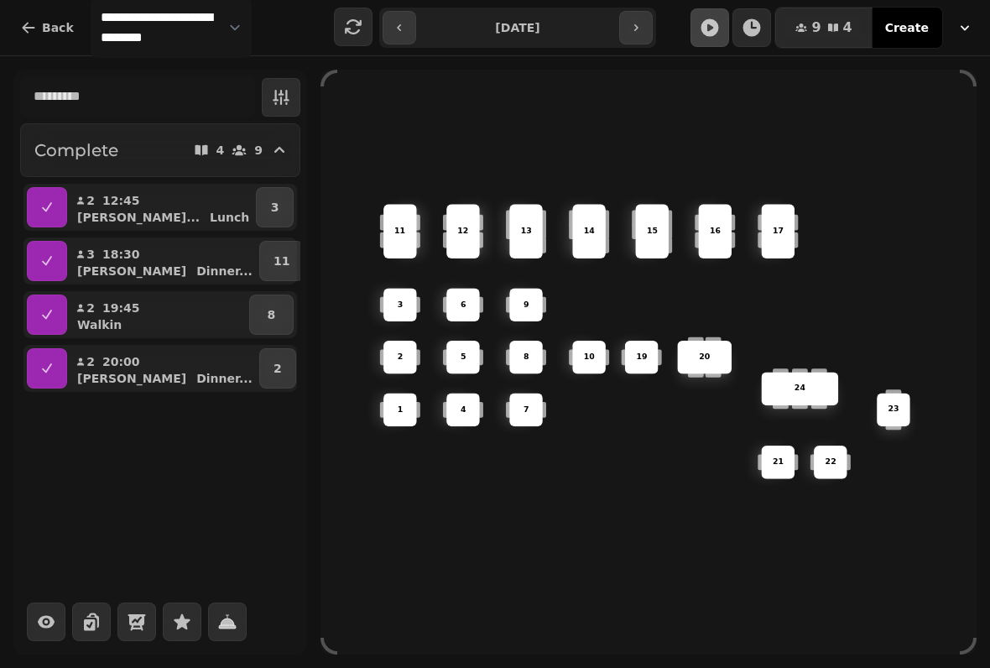
click at [645, 24] on button "button" at bounding box center [636, 28] width 34 height 34
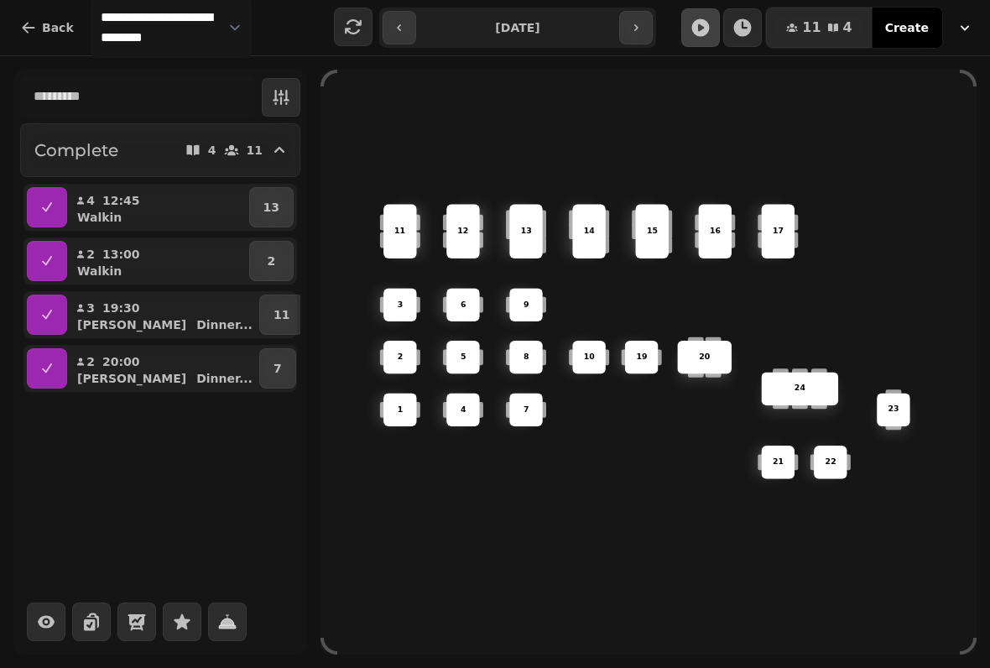
click at [647, 22] on button "button" at bounding box center [636, 28] width 34 height 34
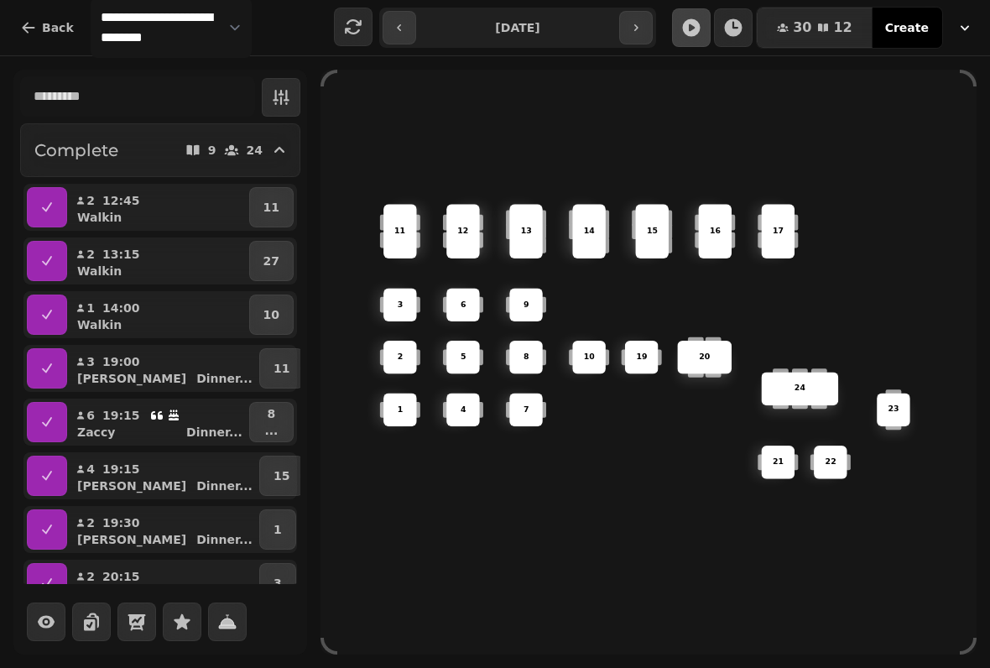
click at [642, 24] on icon "button" at bounding box center [635, 27] width 13 height 13
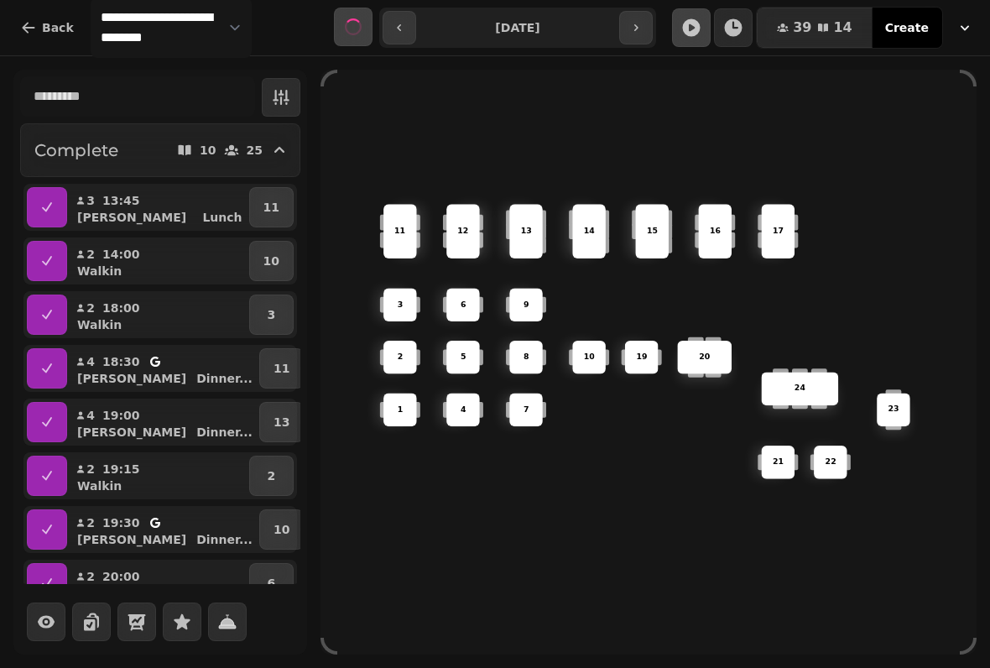
click at [638, 29] on icon "button" at bounding box center [635, 27] width 13 height 13
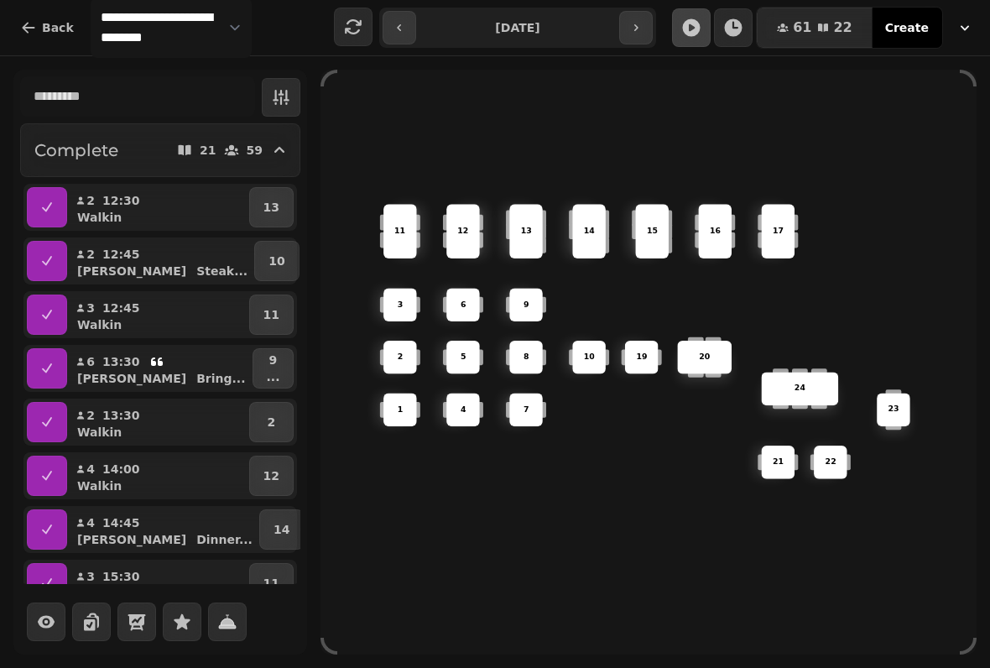
click at [639, 28] on icon "button" at bounding box center [635, 27] width 13 height 13
click at [638, 26] on icon "button" at bounding box center [635, 27] width 13 height 13
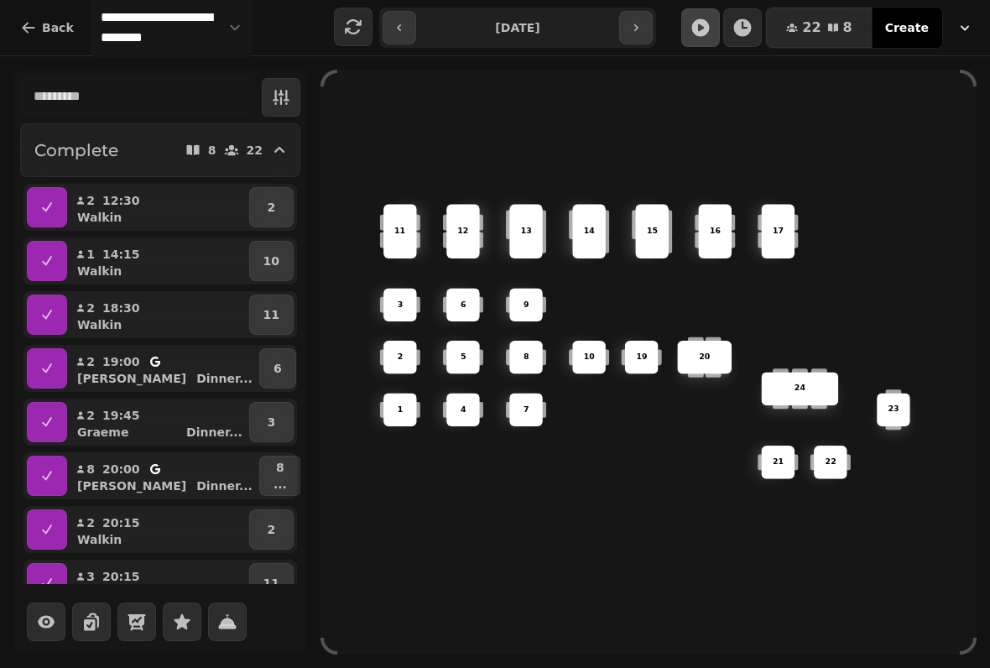
click at [639, 25] on icon "button" at bounding box center [635, 27] width 13 height 13
type input "**********"
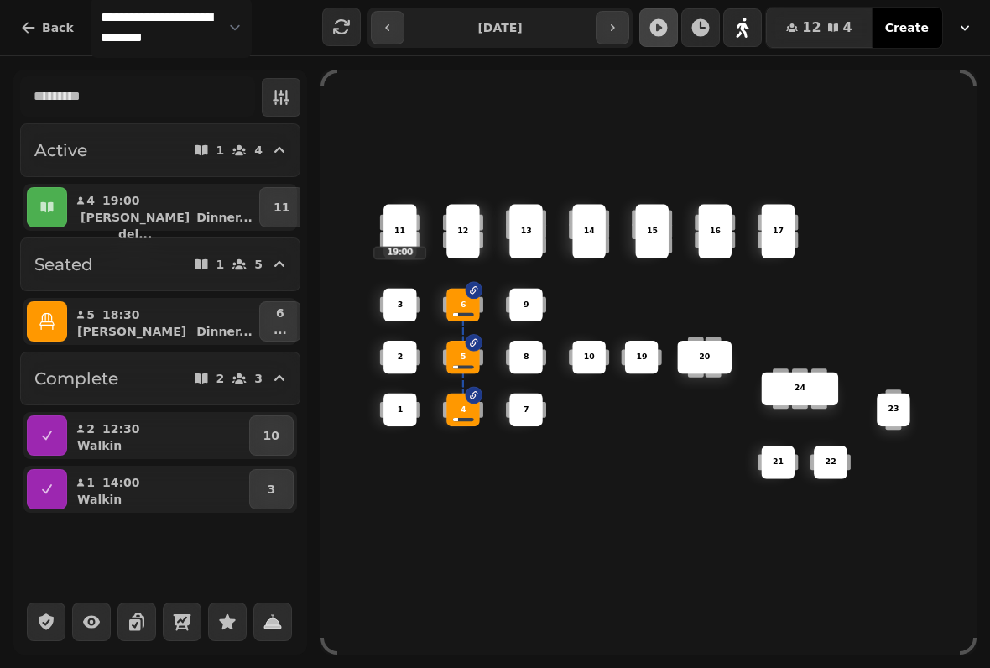
click at [746, 23] on icon "button" at bounding box center [742, 28] width 13 height 20
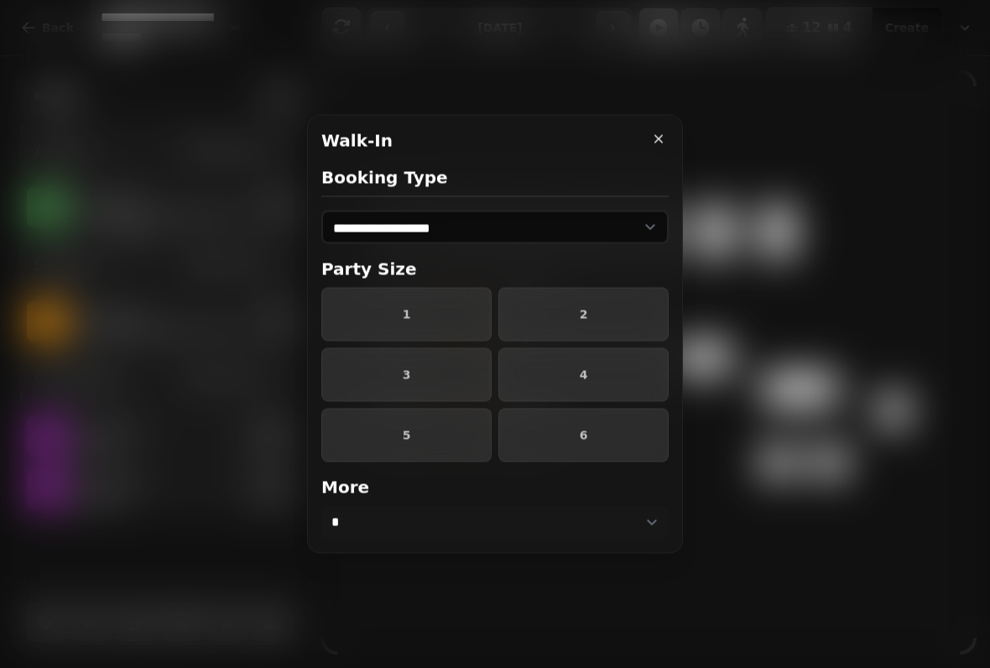
click at [625, 312] on span "2" at bounding box center [583, 315] width 142 height 12
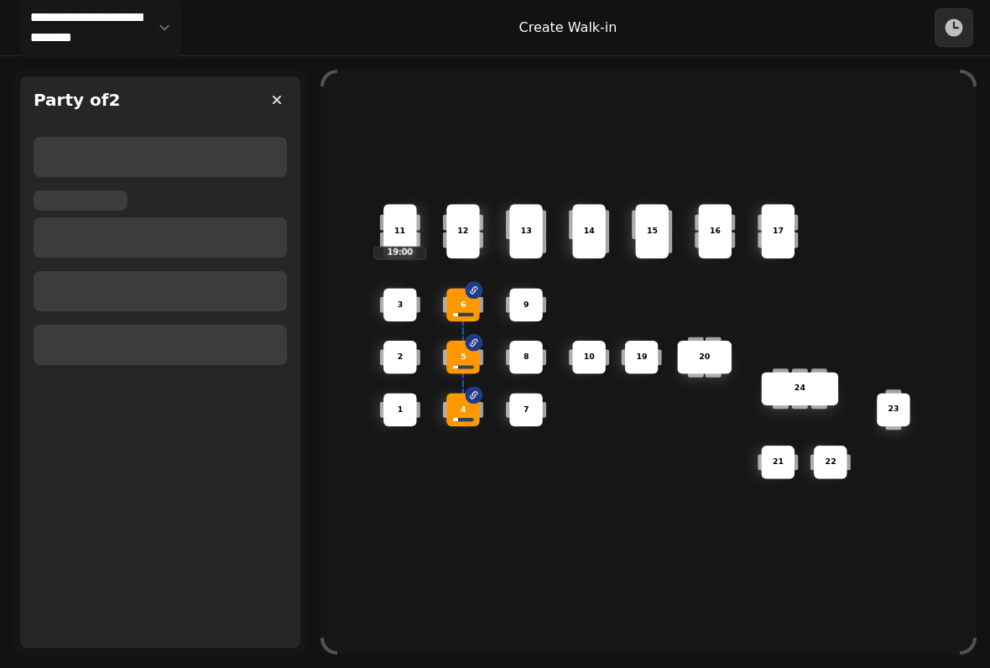
select select "****"
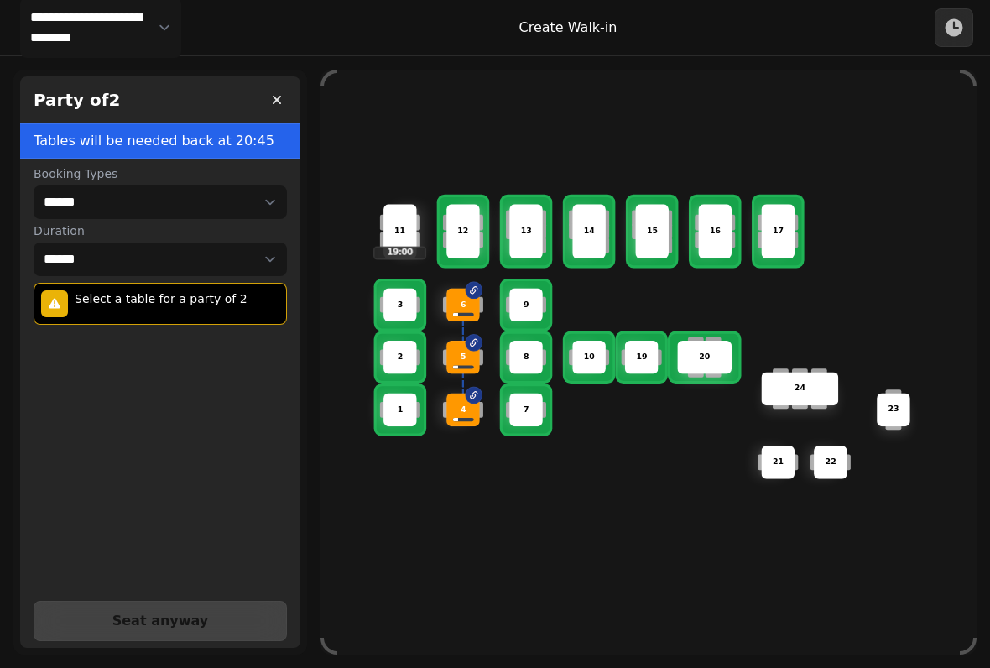
click at [589, 252] on div "14" at bounding box center [589, 232] width 34 height 55
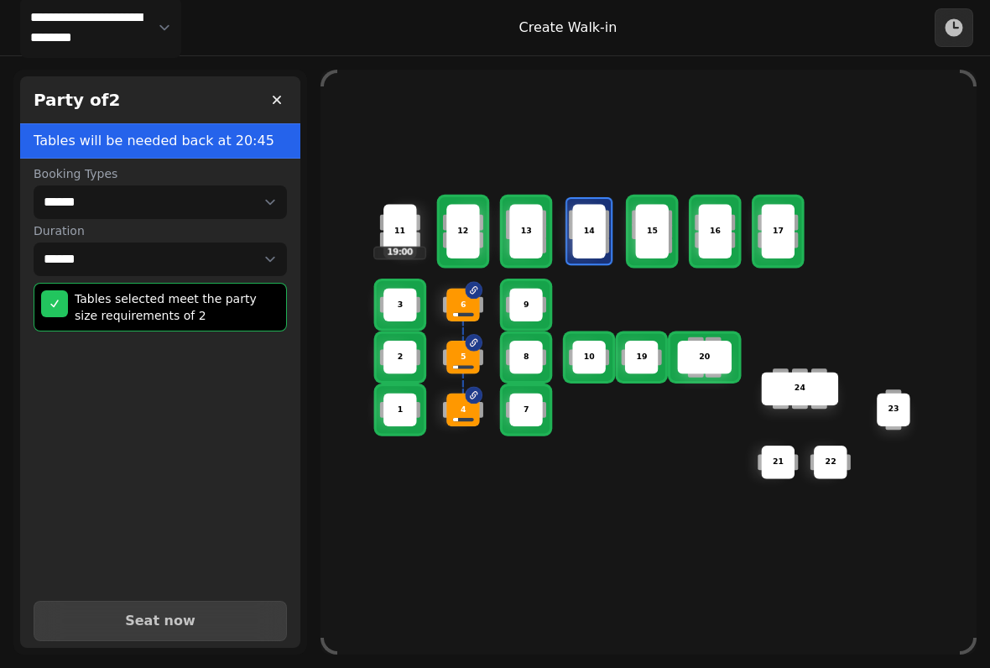
click at [190, 614] on span "Seat now" at bounding box center [160, 620] width 211 height 13
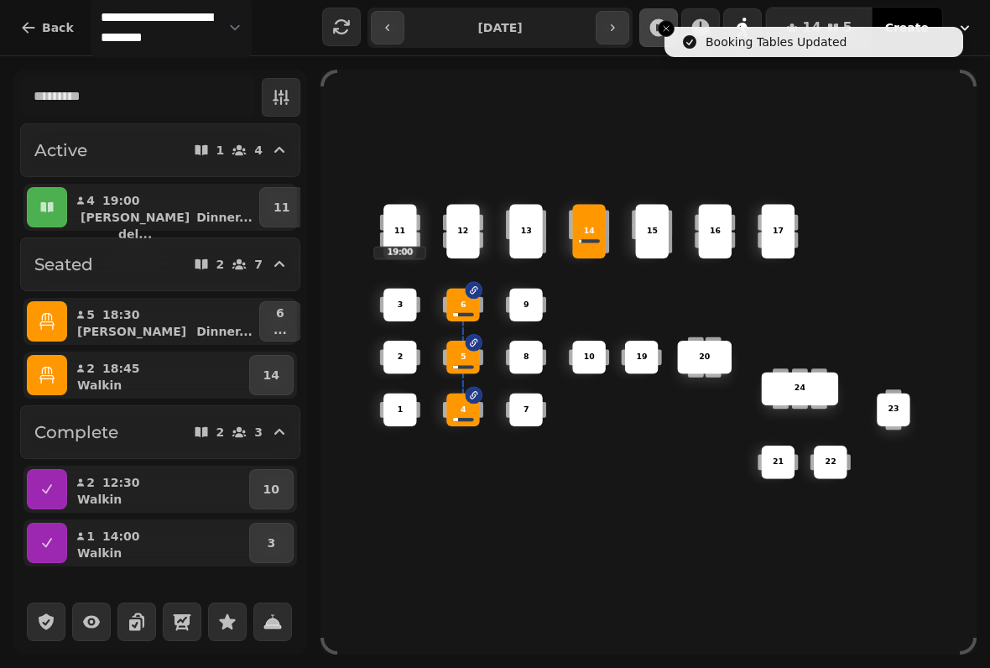
click at [558, 573] on div "6 14 4 8 5 20 24 19 17 9 15 1 21 3 16 22 10 11 19:00 2 7 23 13 12" at bounding box center [648, 362] width 656 height 525
select select "****"
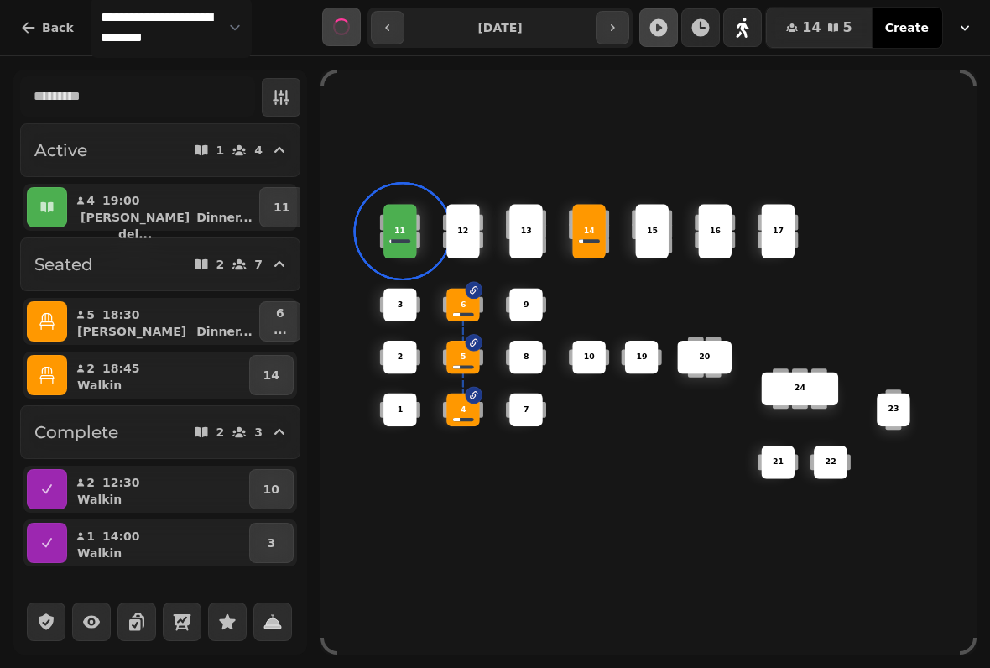
select select "****"
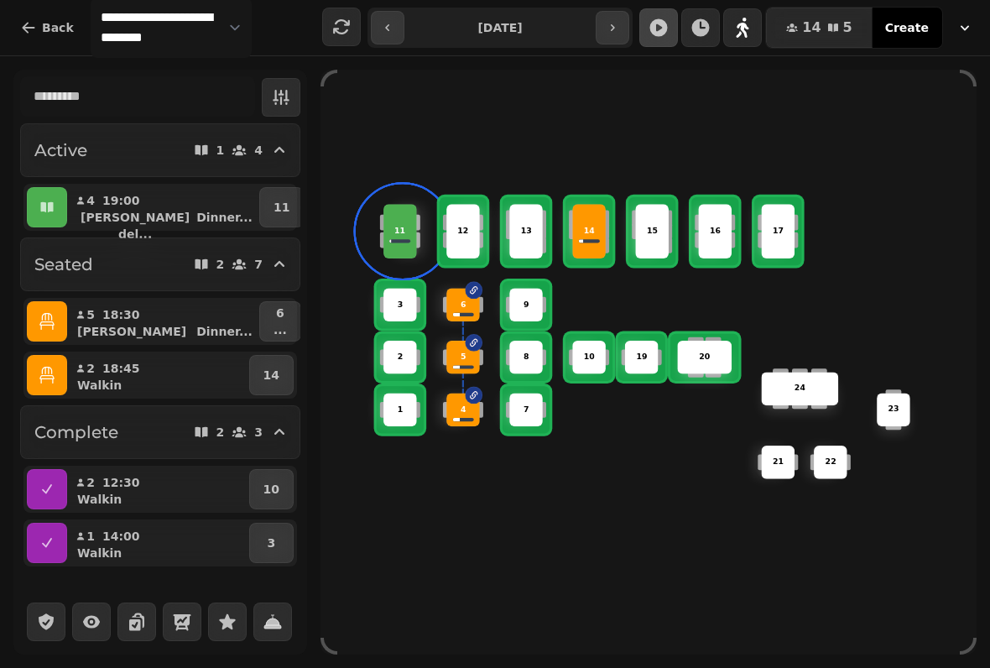
click at [129, 216] on p "[PERSON_NAME] del..." at bounding box center [135, 226] width 116 height 34
select select "**********"
select select "*"
select select "****"
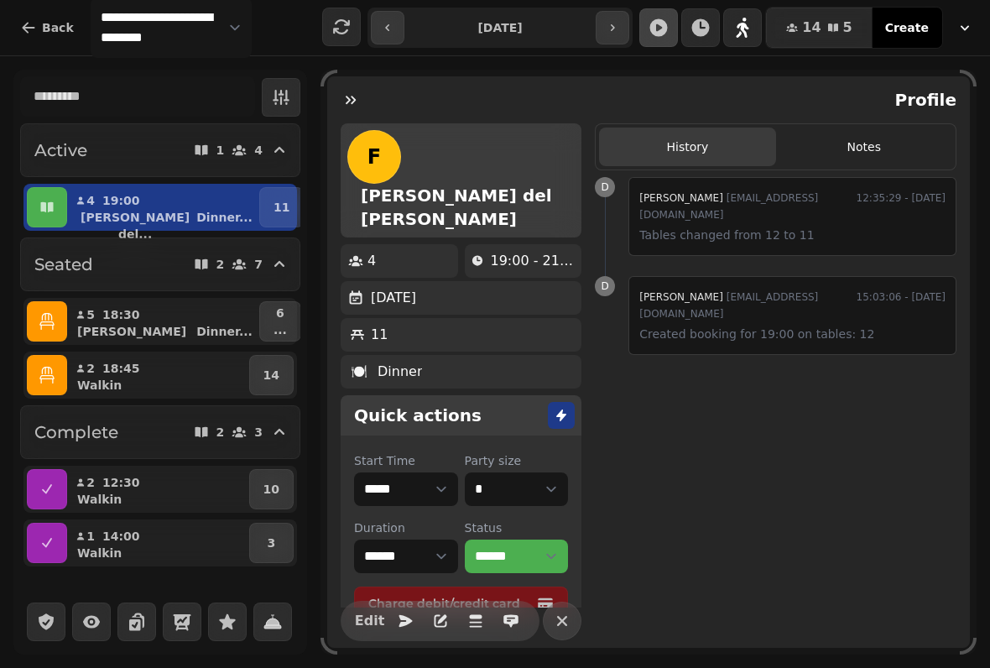
click at [155, 216] on div "[PERSON_NAME] del... Dinner ..." at bounding box center [170, 226] width 172 height 34
click at [153, 201] on button "4 19:00 [PERSON_NAME] del... Dinner ..." at bounding box center [162, 207] width 185 height 40
click at [341, 101] on button "button" at bounding box center [351, 100] width 34 height 34
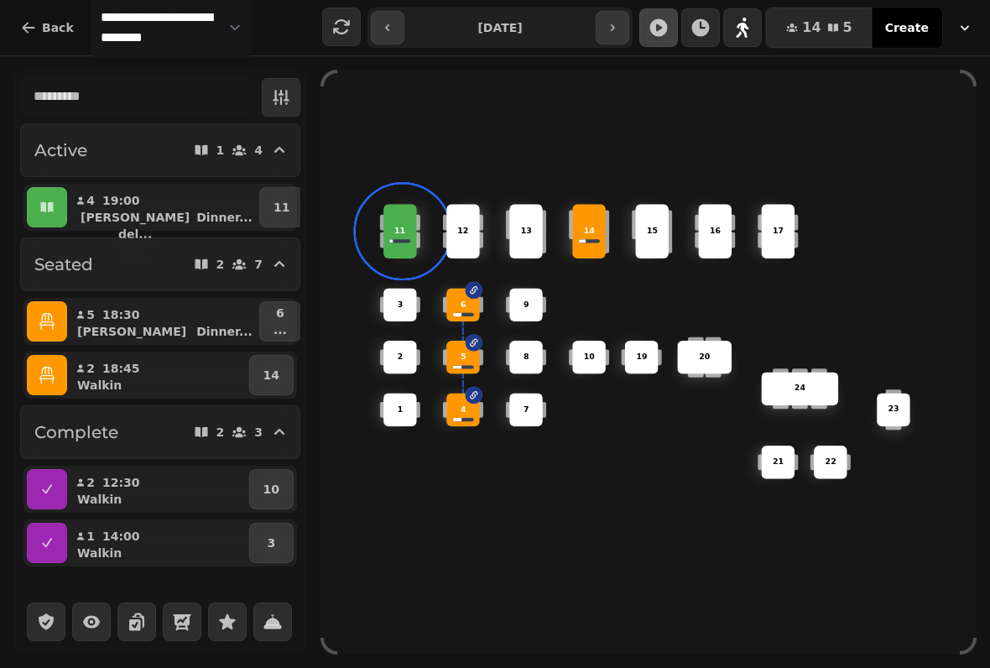
click at [759, 27] on button "button" at bounding box center [742, 27] width 39 height 39
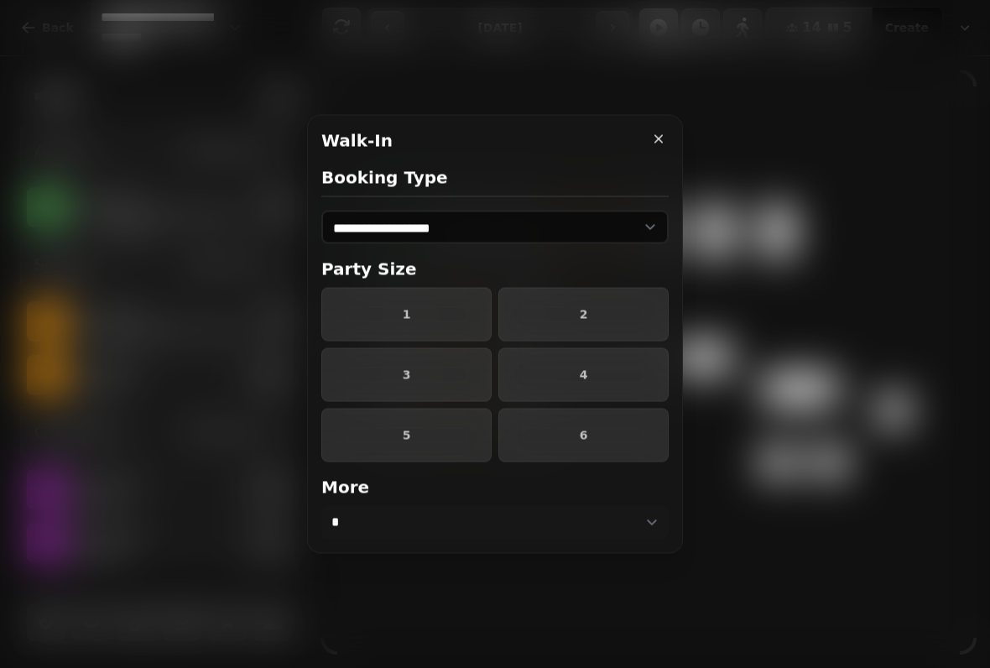
click at [608, 295] on button "2" at bounding box center [583, 315] width 170 height 54
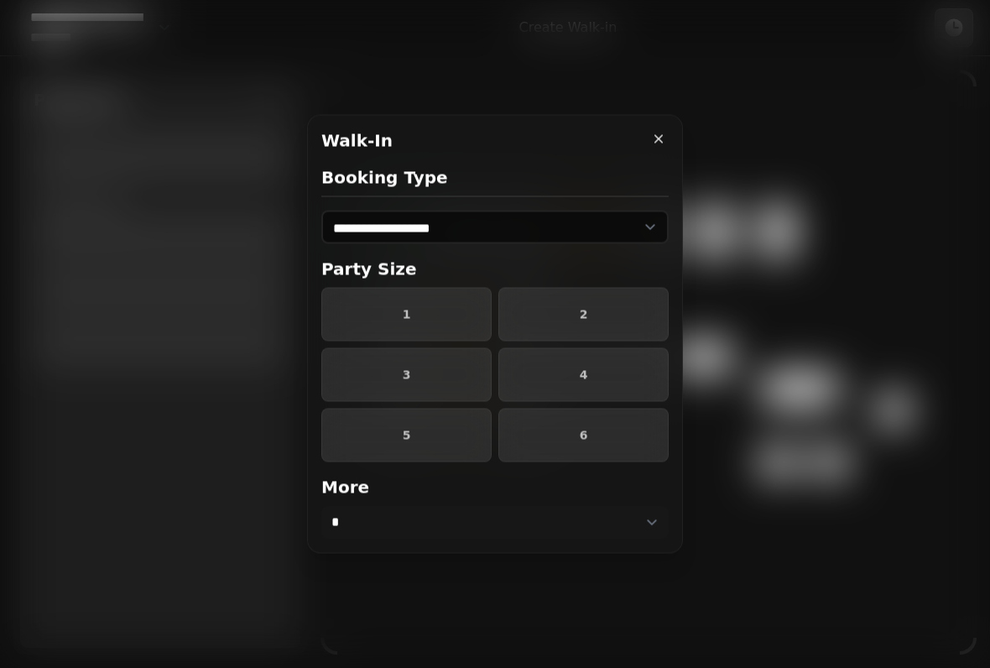
select select "****"
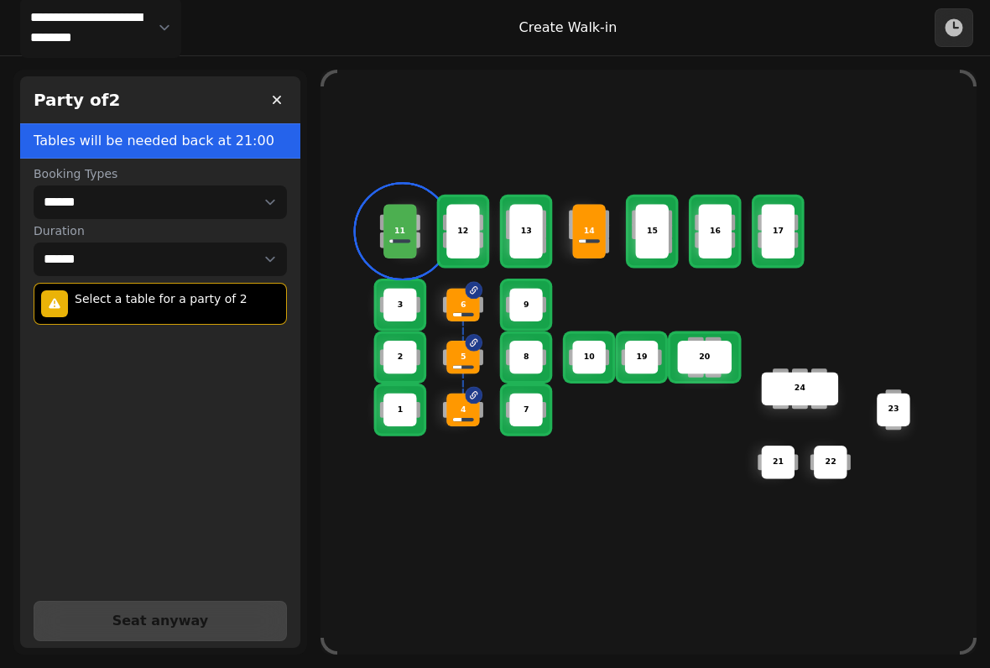
click at [604, 351] on div "10" at bounding box center [589, 357] width 32 height 12
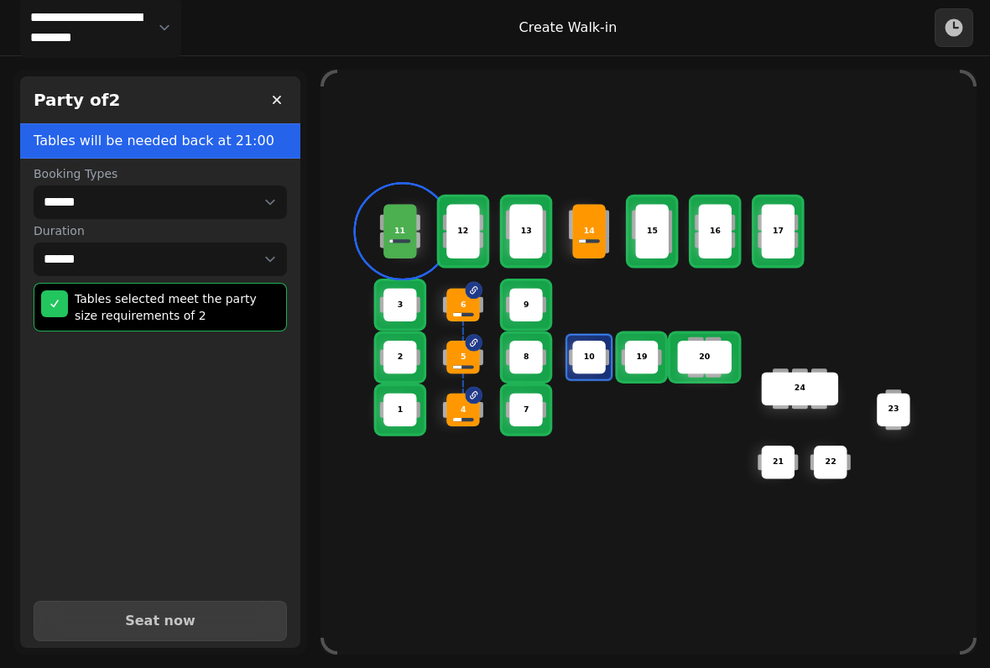
click at [231, 602] on button "Seat now" at bounding box center [160, 620] width 253 height 40
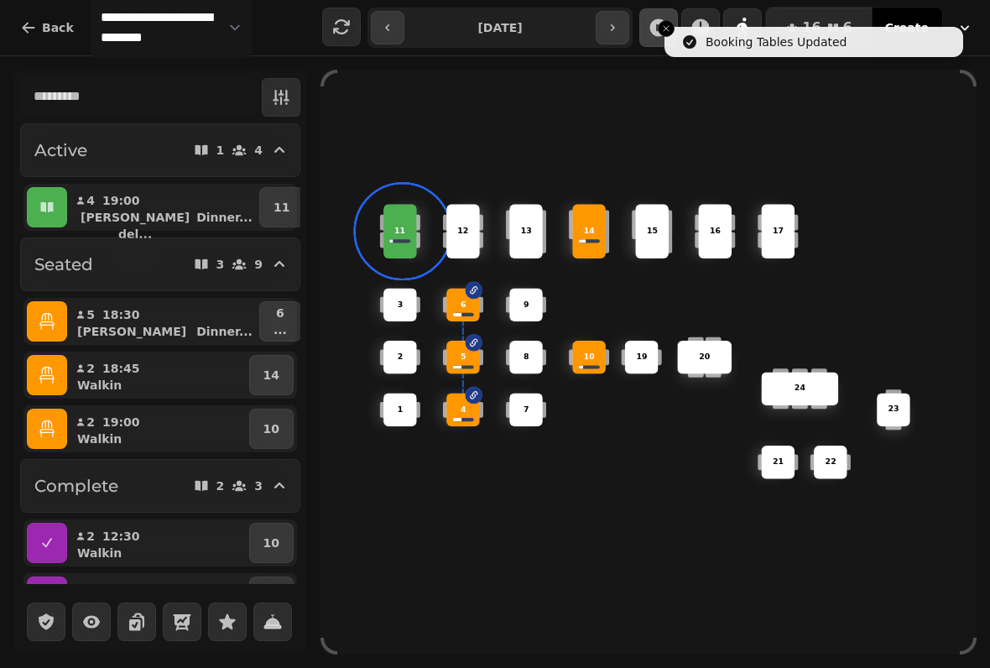
click at [270, 187] on button "11" at bounding box center [281, 207] width 44 height 40
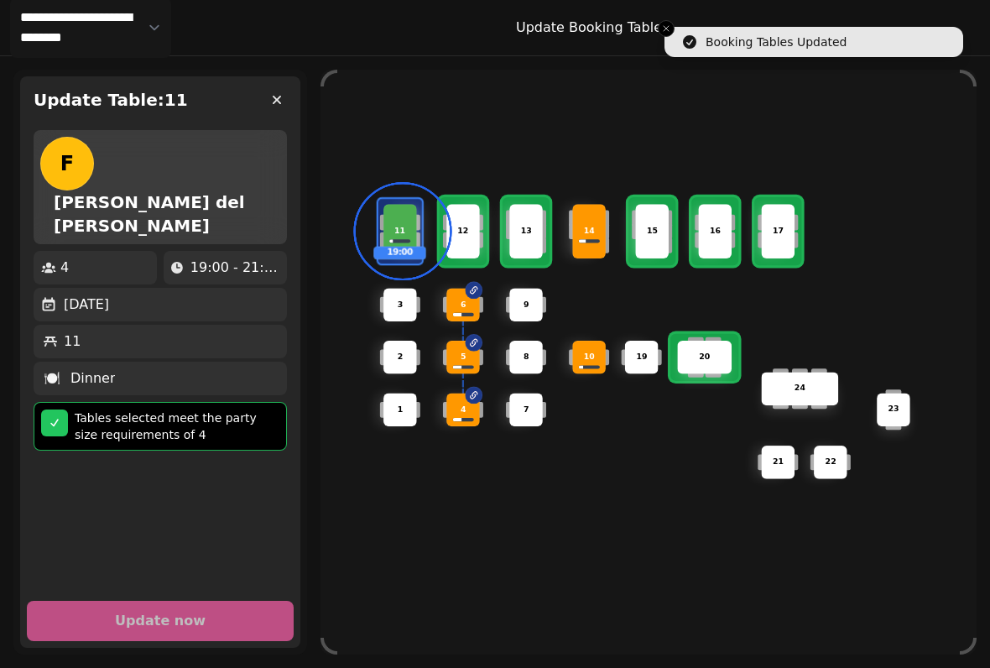
click at [284, 108] on button "button" at bounding box center [277, 100] width 34 height 34
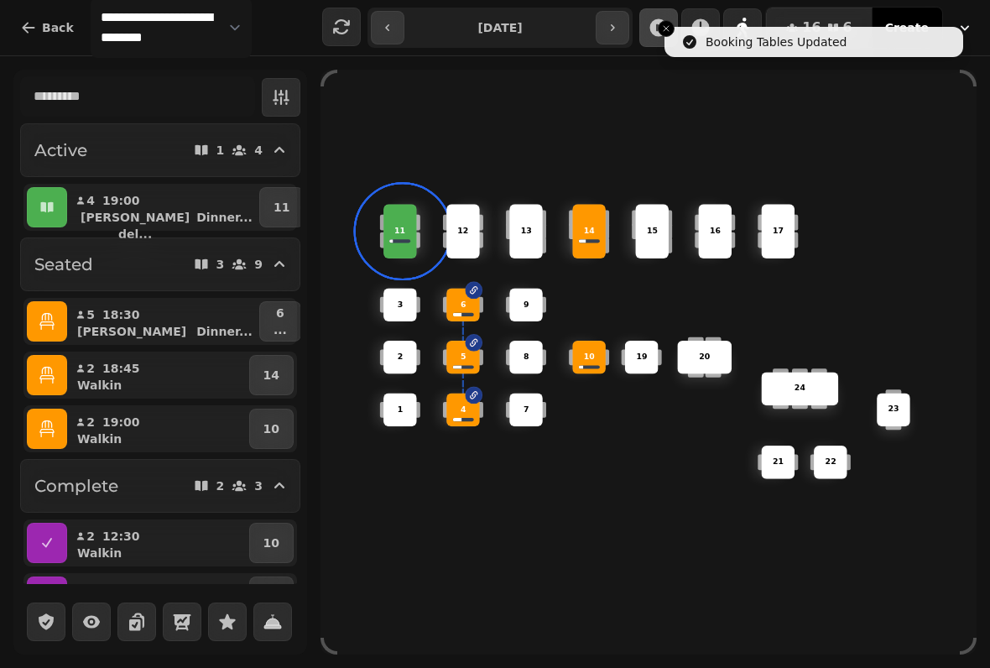
click at [49, 199] on icon "button" at bounding box center [47, 207] width 17 height 17
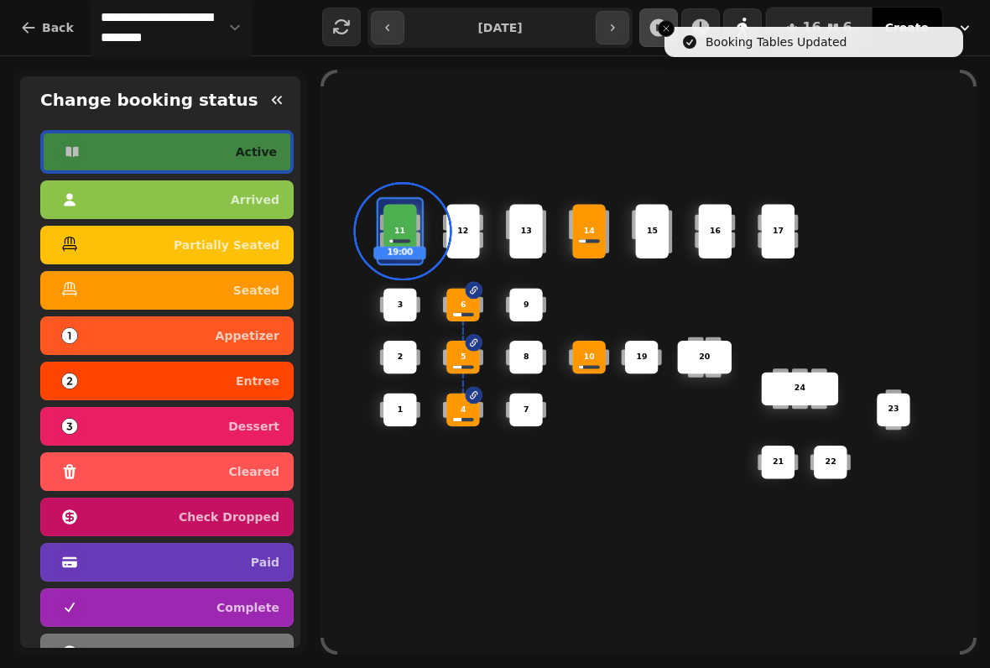
click at [250, 285] on p "seated" at bounding box center [256, 290] width 46 height 12
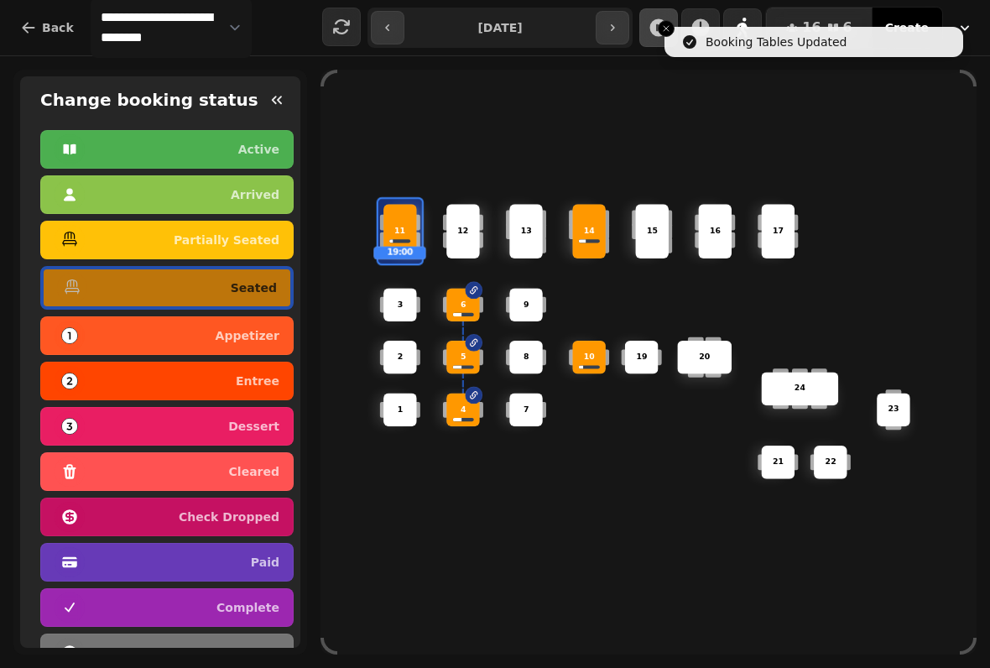
click at [450, 522] on div "6 14 4 8 5 20 24 19 17 9 15 1 21 3 16 22 10 11 19:00 2 7 23 13 12" at bounding box center [648, 362] width 656 height 525
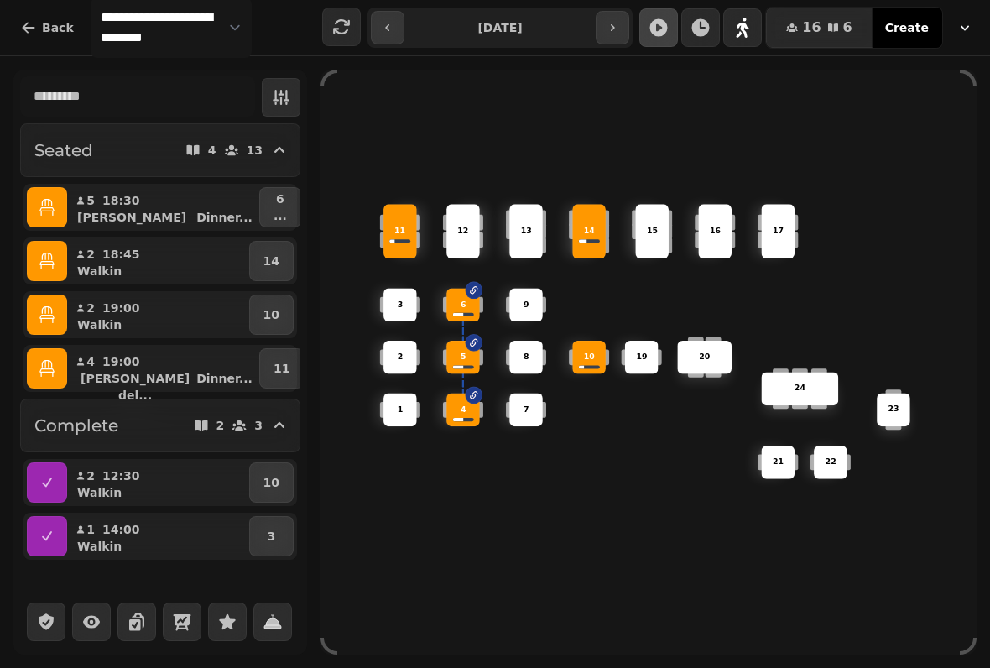
click at [614, 21] on icon "button" at bounding box center [612, 27] width 13 height 13
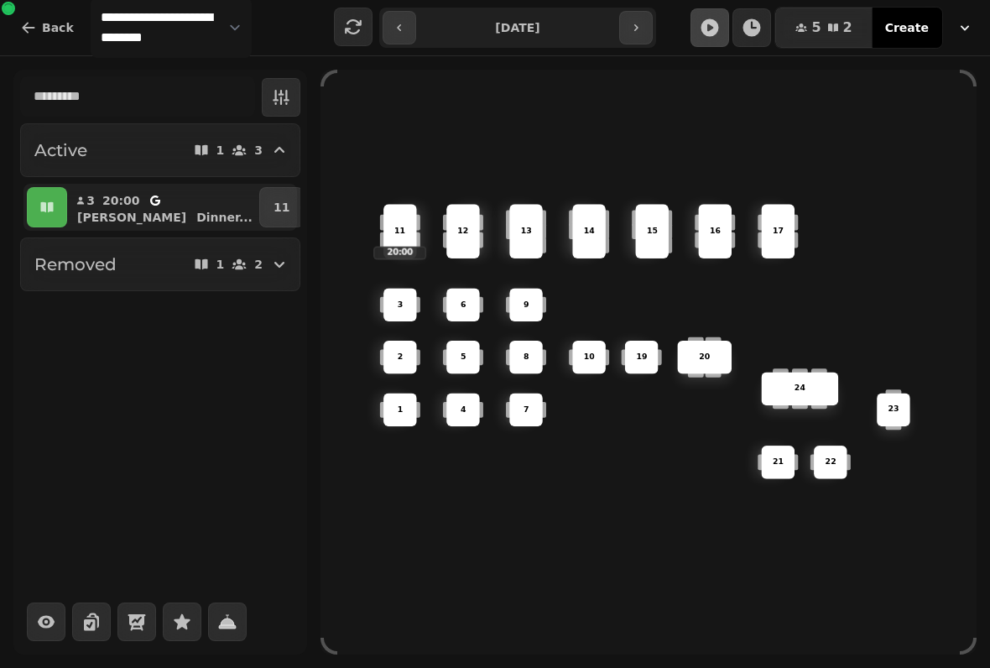
click at [624, 23] on button "button" at bounding box center [636, 28] width 34 height 34
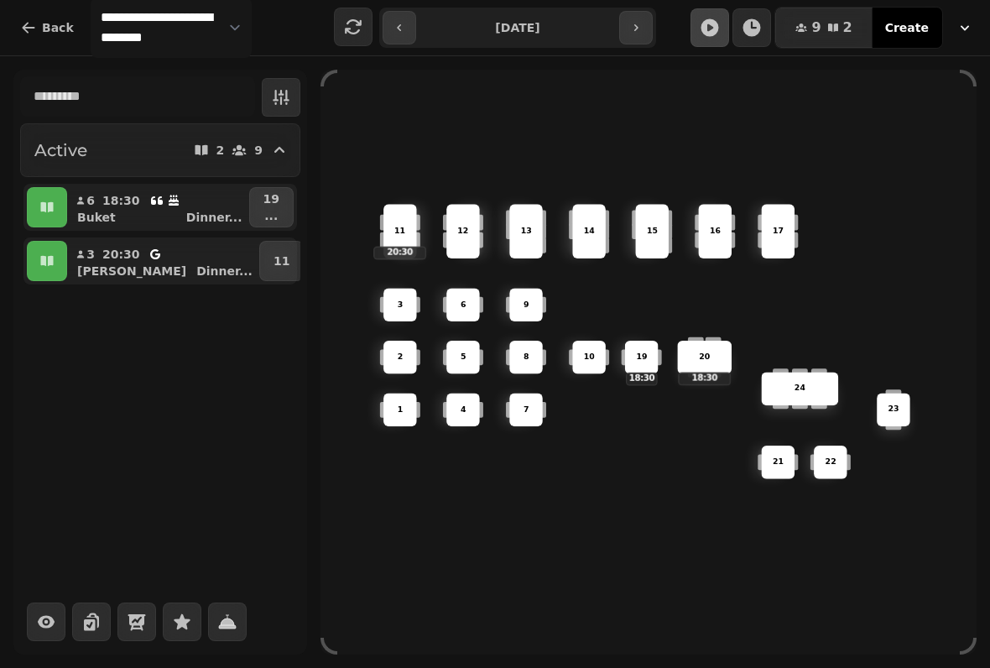
click at [632, 23] on icon "button" at bounding box center [635, 27] width 13 height 13
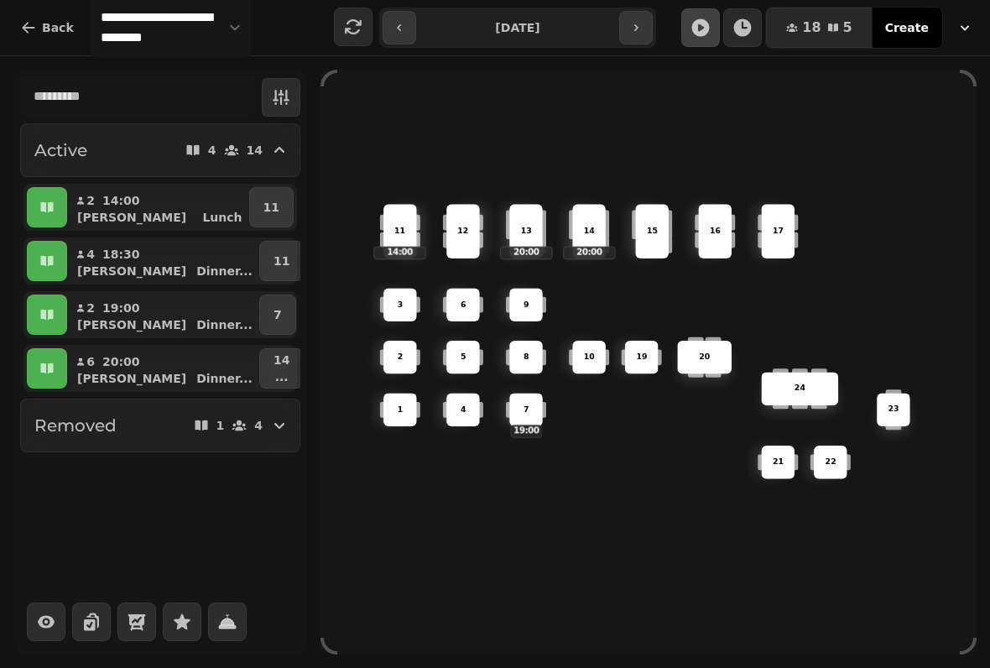
click at [629, 25] on icon "button" at bounding box center [635, 27] width 13 height 13
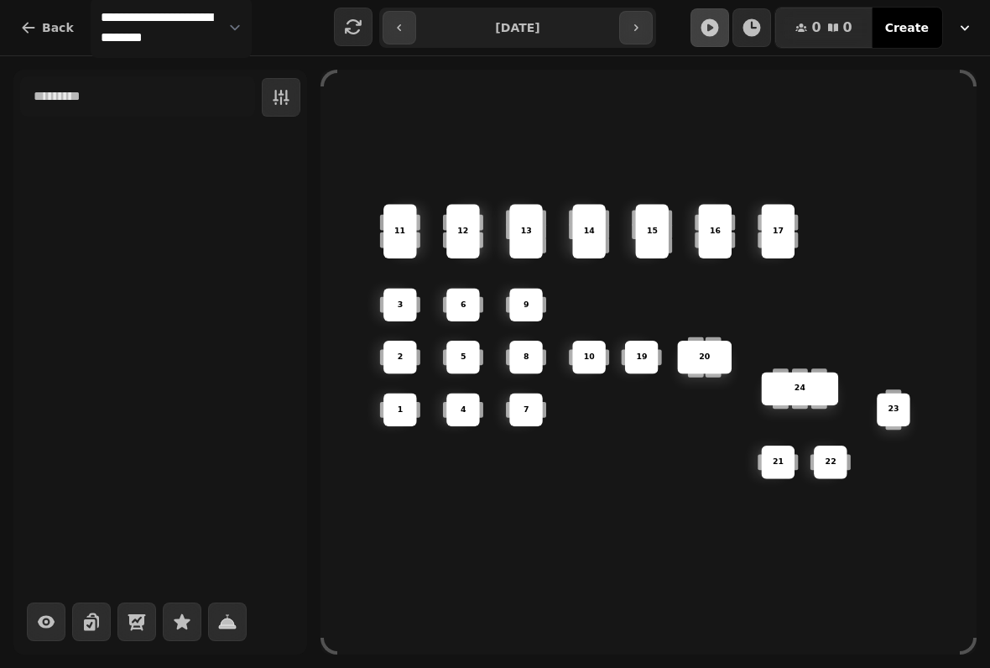
click at [635, 22] on icon "button" at bounding box center [635, 27] width 13 height 13
click at [632, 23] on icon "button" at bounding box center [635, 27] width 13 height 13
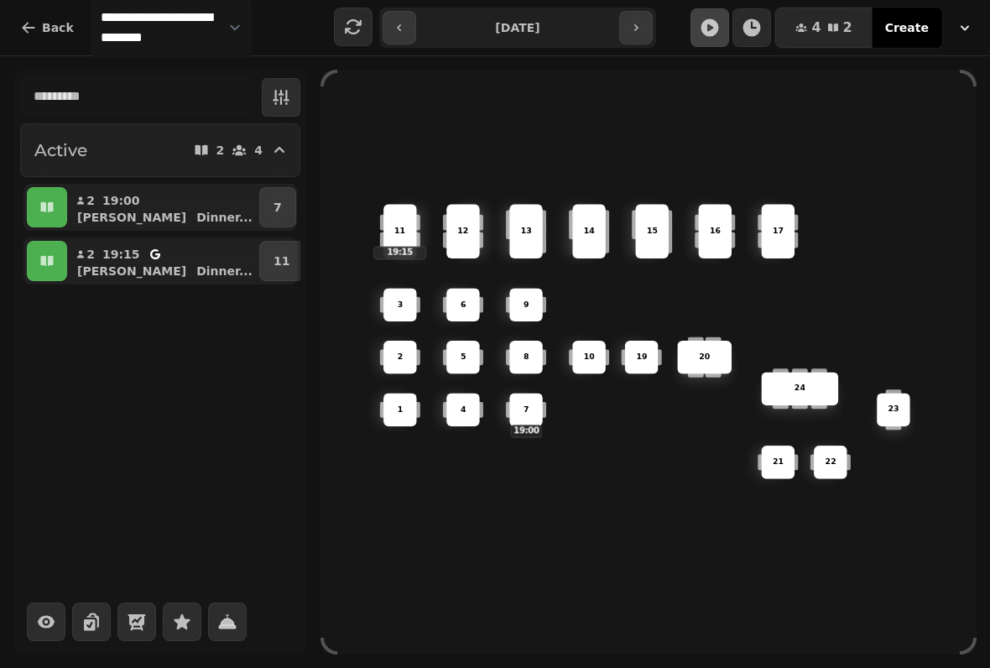
click at [637, 23] on icon "button" at bounding box center [635, 27] width 13 height 13
type input "**********"
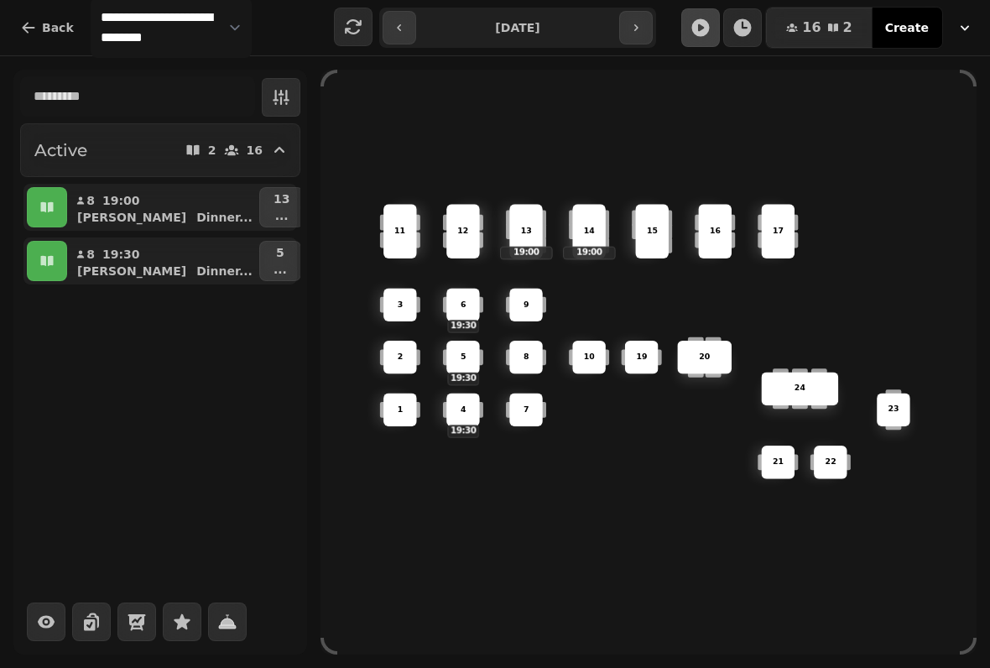
click at [64, 196] on button "button" at bounding box center [47, 207] width 40 height 40
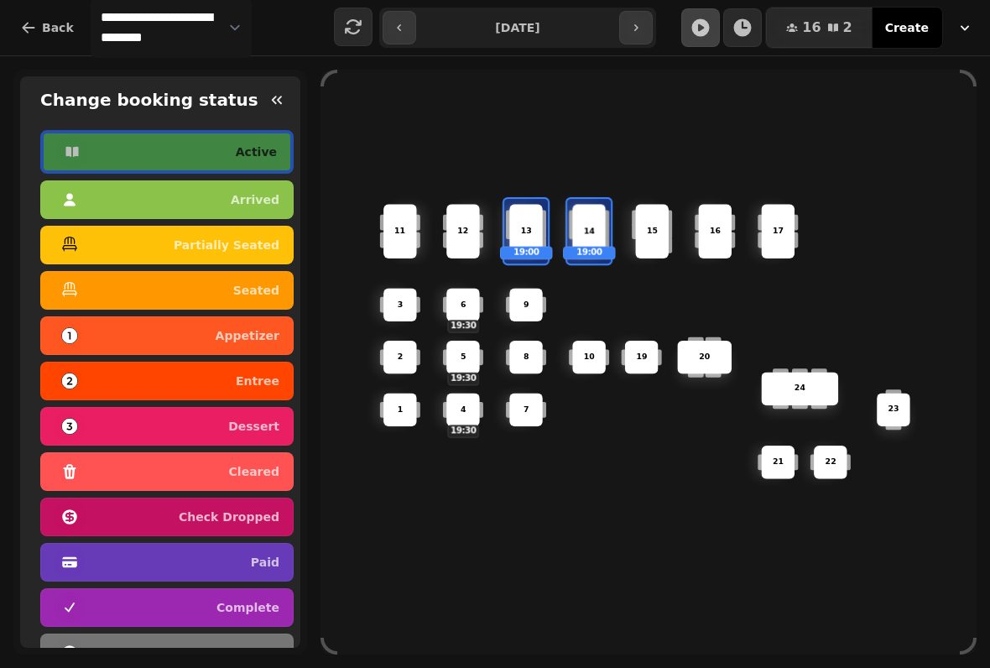
click at [272, 104] on icon "button" at bounding box center [276, 99] width 17 height 17
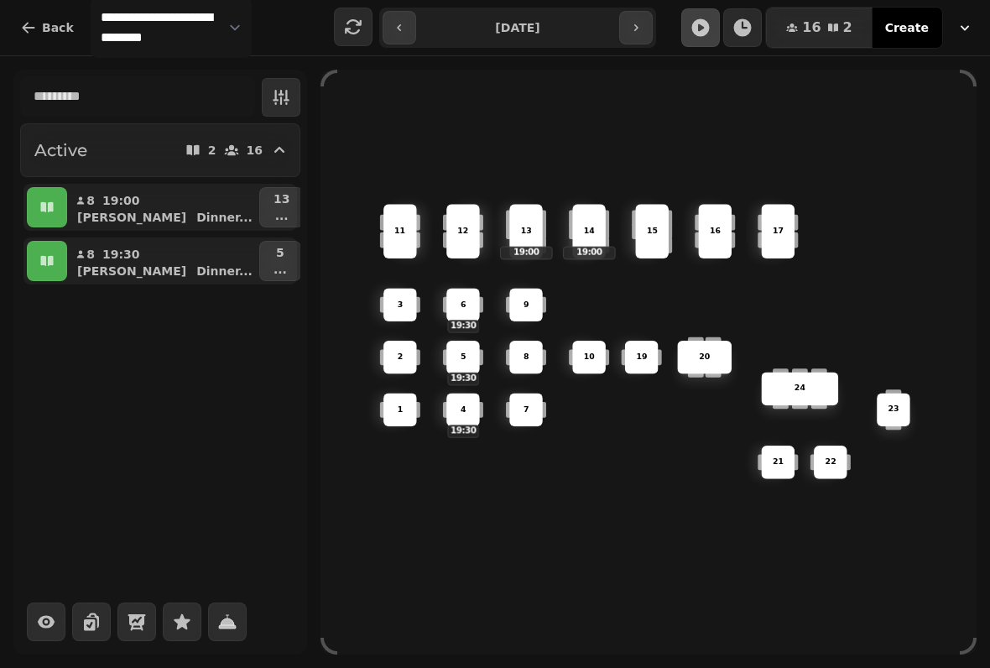
click at [135, 205] on p "19:00" at bounding box center [121, 200] width 38 height 17
select select "**********"
select select "*"
select select "****"
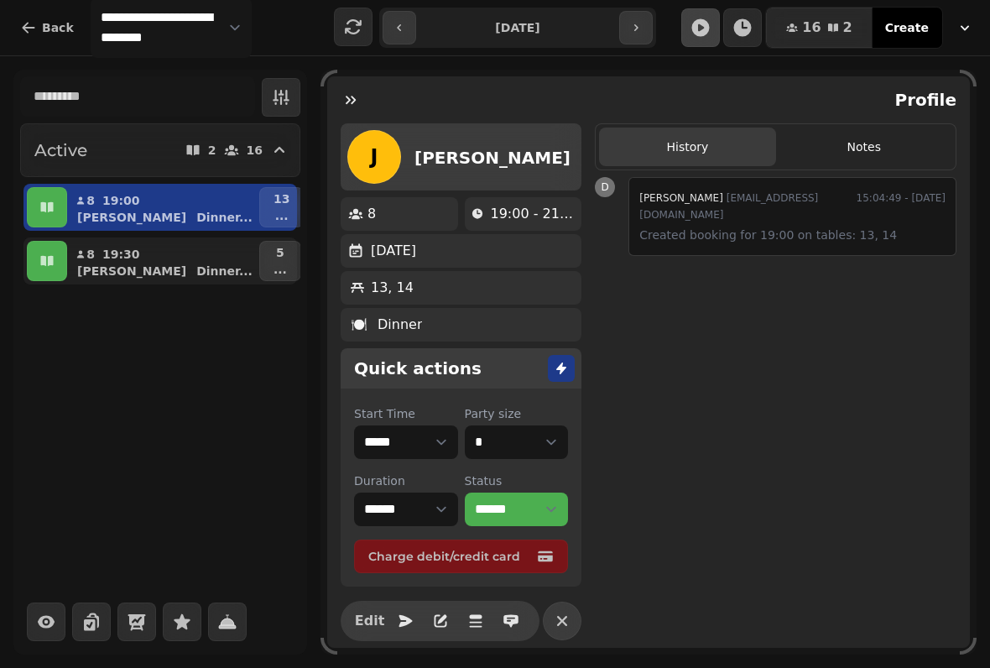
click at [505, 205] on p "19:00 - 21:00" at bounding box center [532, 214] width 85 height 20
click at [396, 444] on select "***** ***** ***** ***** ***** ***** ***** ***** ***** ***** ***** ***** ***** *…" at bounding box center [406, 442] width 104 height 34
select select "**********"
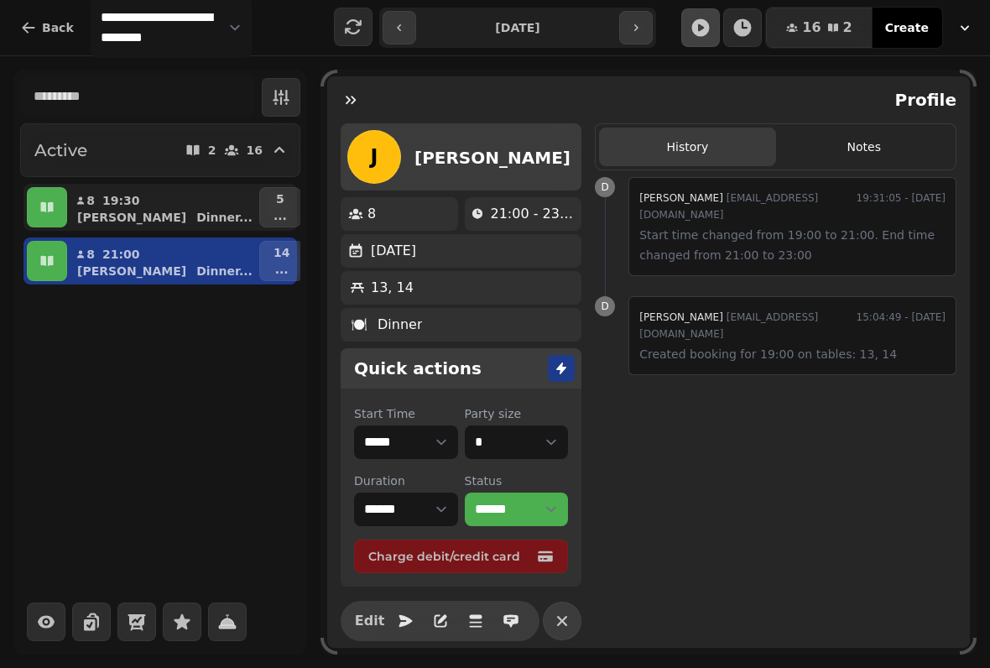
click at [168, 436] on div "Active 2 16 8 19:30 [PERSON_NAME] ... 5 ... 8 21:00 [PERSON_NAME] ... 14 ..." at bounding box center [160, 362] width 294 height 585
click at [232, 445] on div "Active 2 16 8 19:30 [PERSON_NAME] ... 5 ... 8 21:00 [PERSON_NAME] ... 14 ..." at bounding box center [160, 362] width 294 height 585
click at [341, 86] on button "button" at bounding box center [351, 100] width 34 height 34
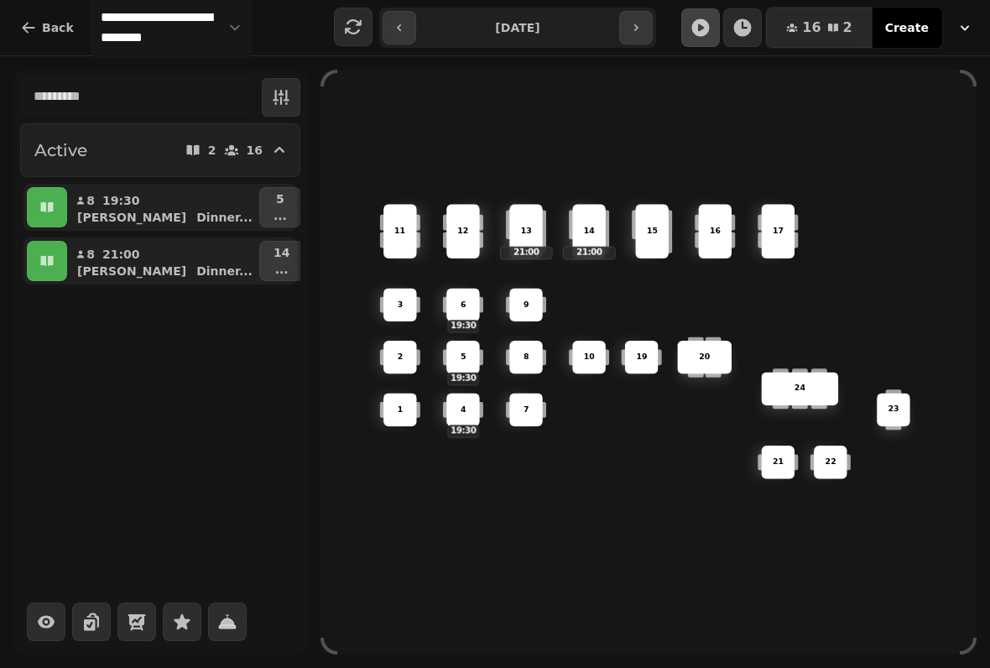
click at [396, 28] on icon "button" at bounding box center [399, 27] width 13 height 13
click at [398, 25] on icon "button" at bounding box center [399, 27] width 4 height 7
click at [401, 29] on icon "button" at bounding box center [399, 27] width 13 height 13
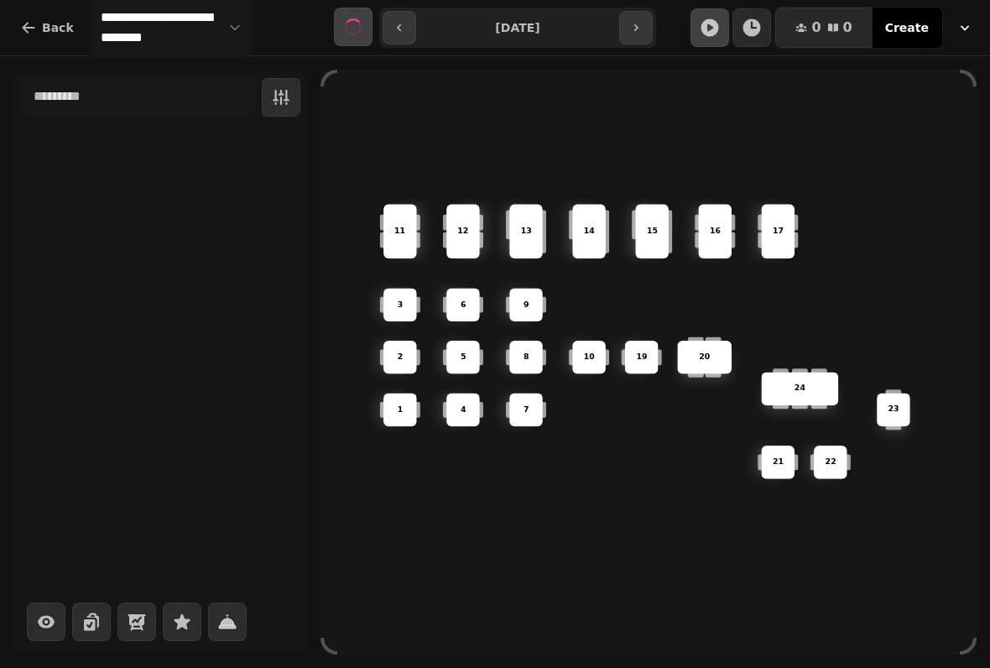
click at [403, 27] on icon "button" at bounding box center [399, 27] width 13 height 13
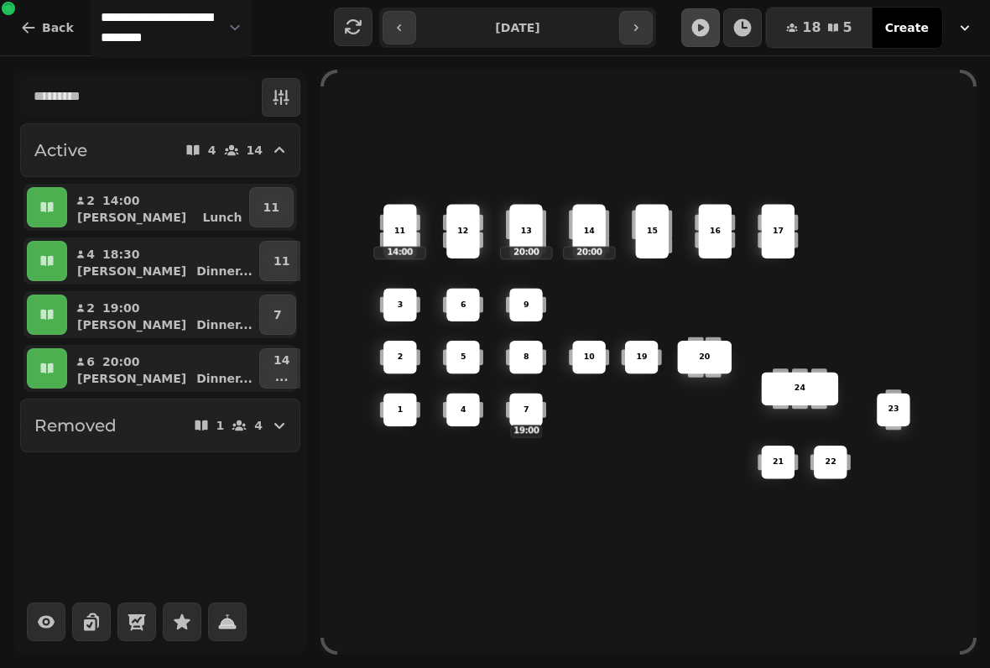
click at [414, 17] on button "button" at bounding box center [399, 28] width 34 height 34
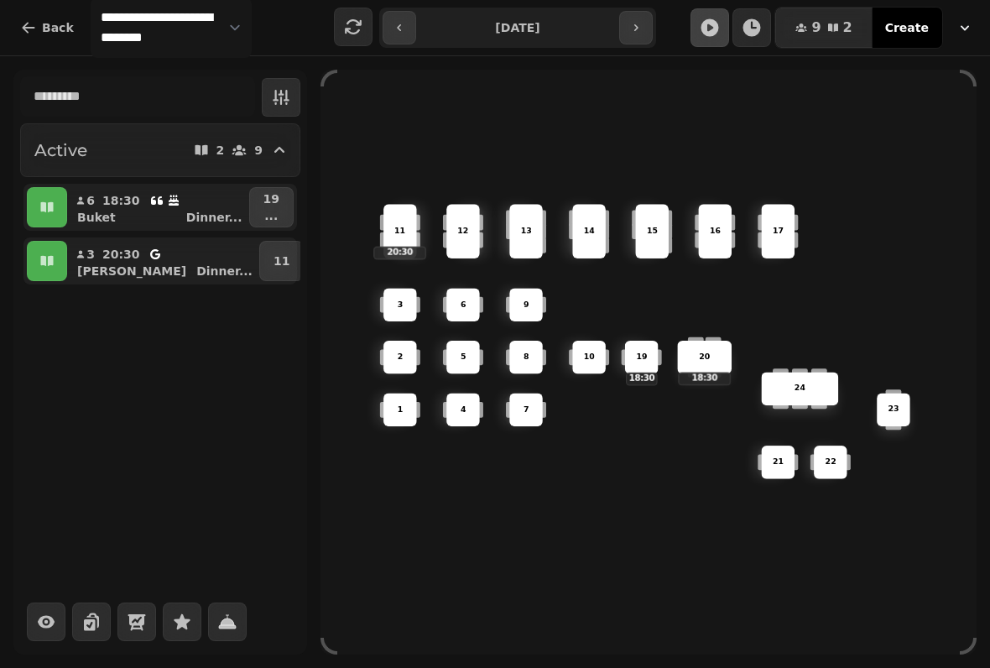
click at [394, 24] on icon "button" at bounding box center [399, 27] width 13 height 13
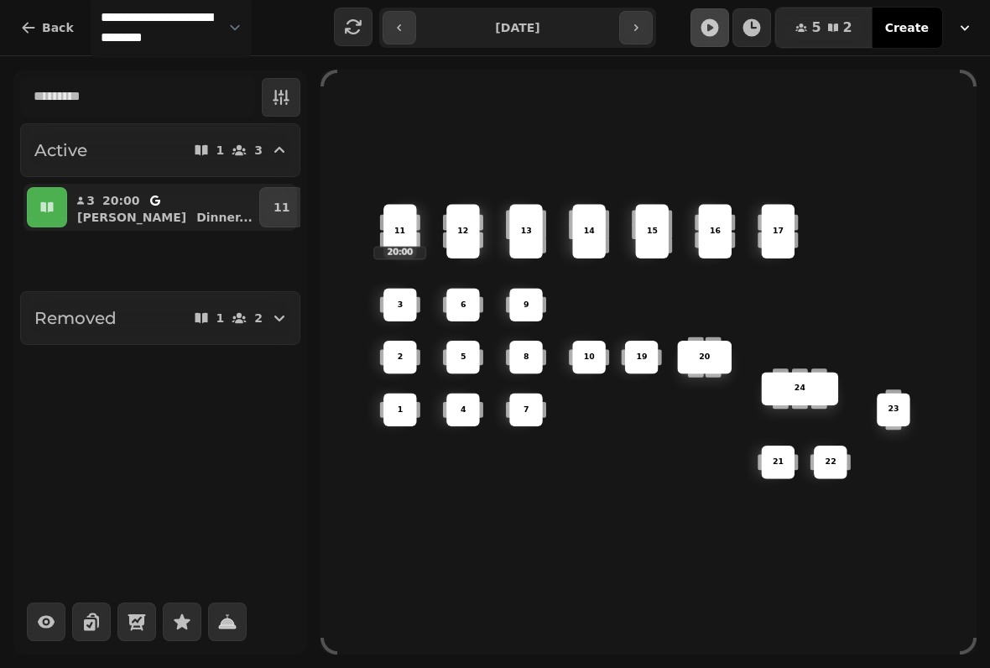
click at [400, 22] on icon "button" at bounding box center [399, 27] width 13 height 13
type input "**********"
